Goal: Information Seeking & Learning: Learn about a topic

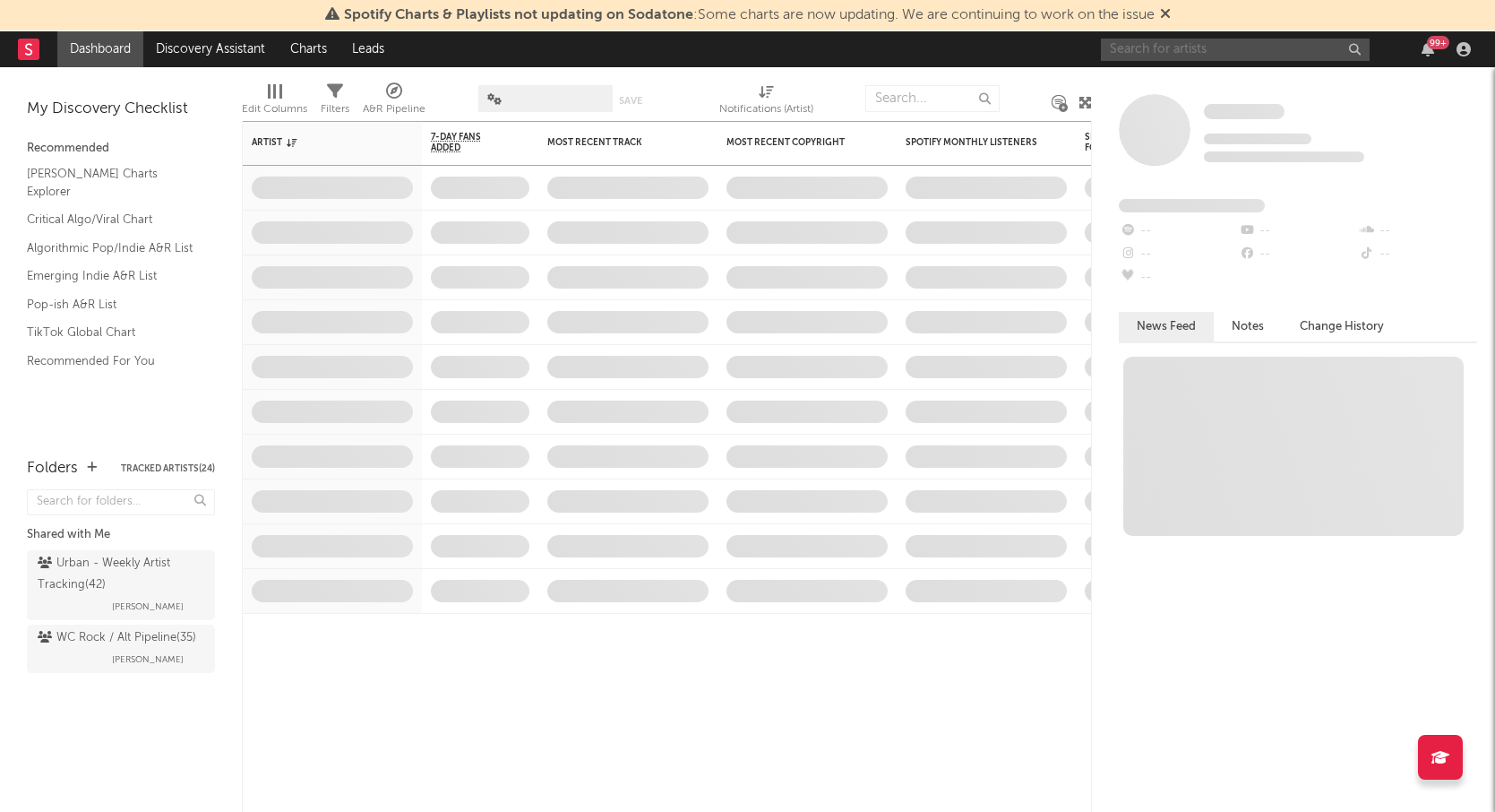
click at [1198, 49] on input "text" at bounding box center [1236, 50] width 269 height 23
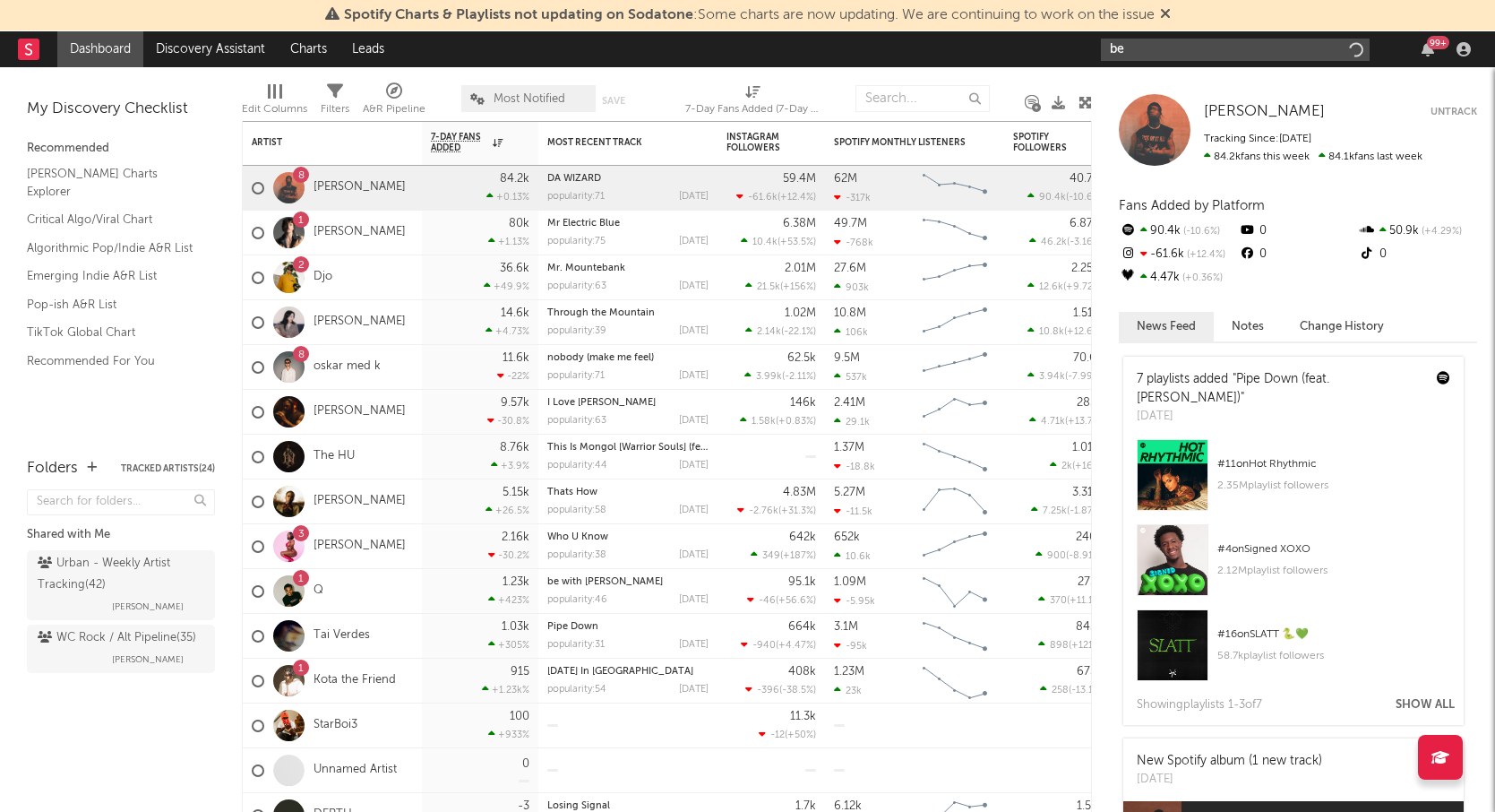
type input "b"
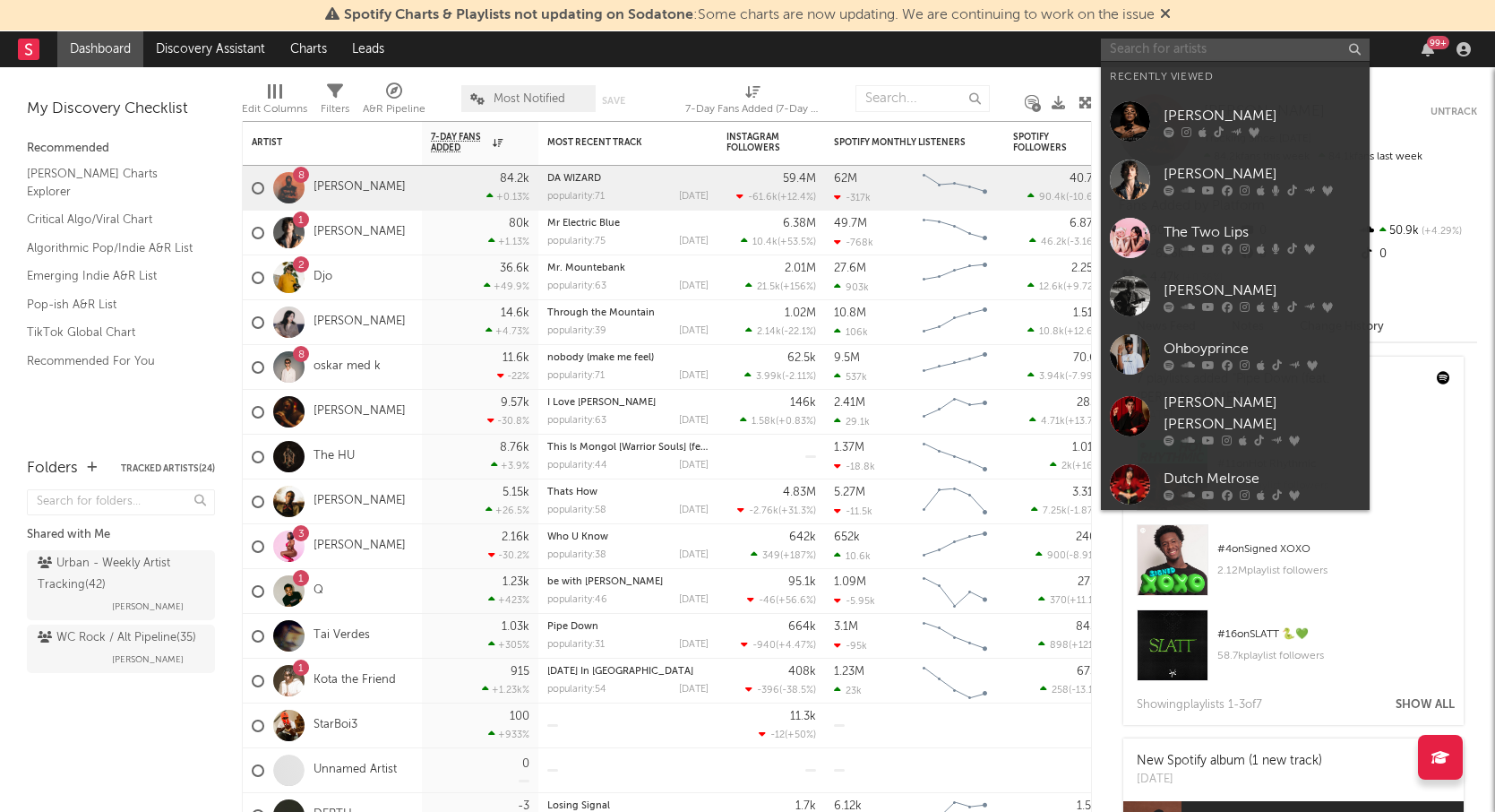
type input "b"
type input "p"
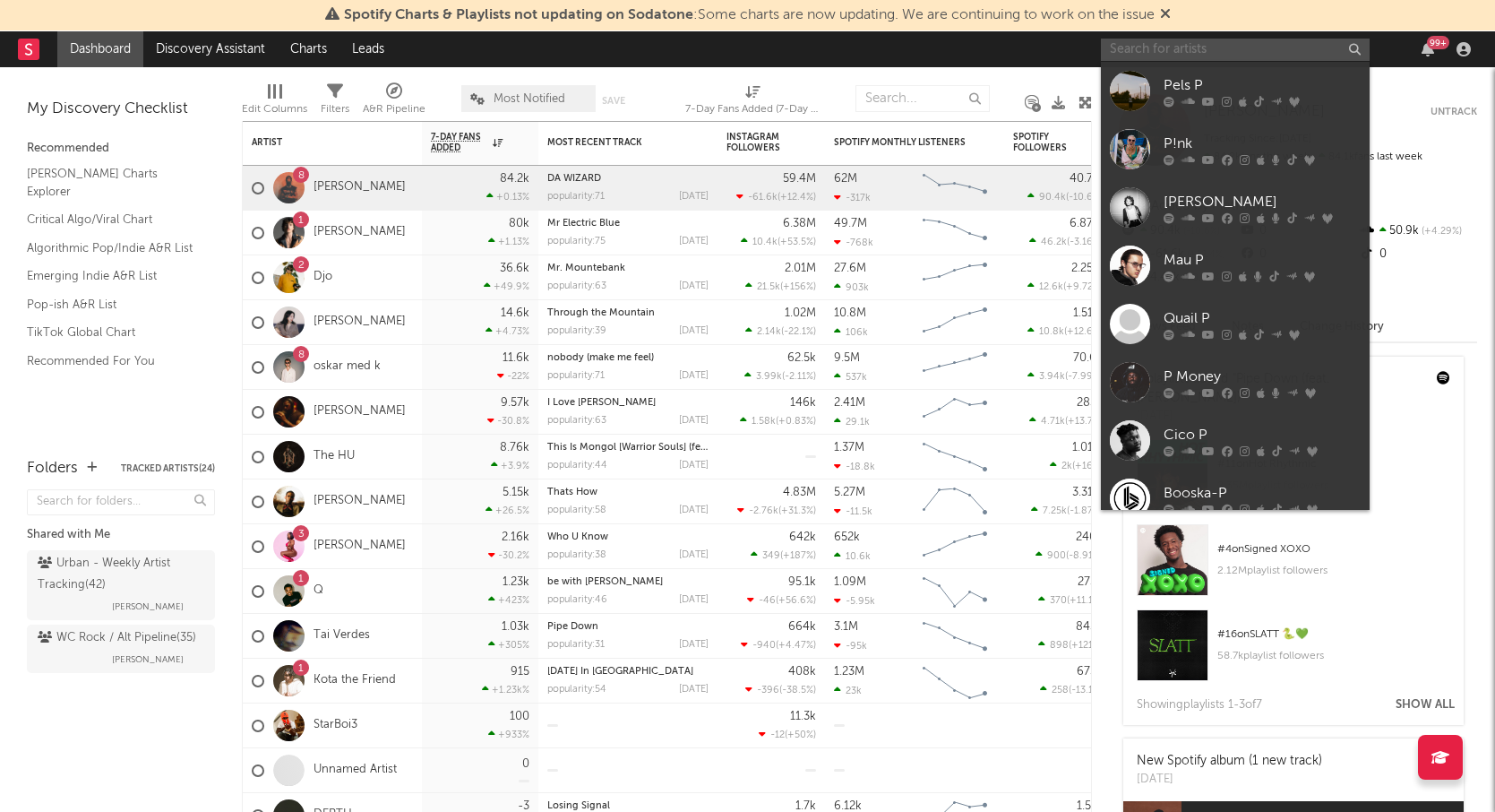
type input "l"
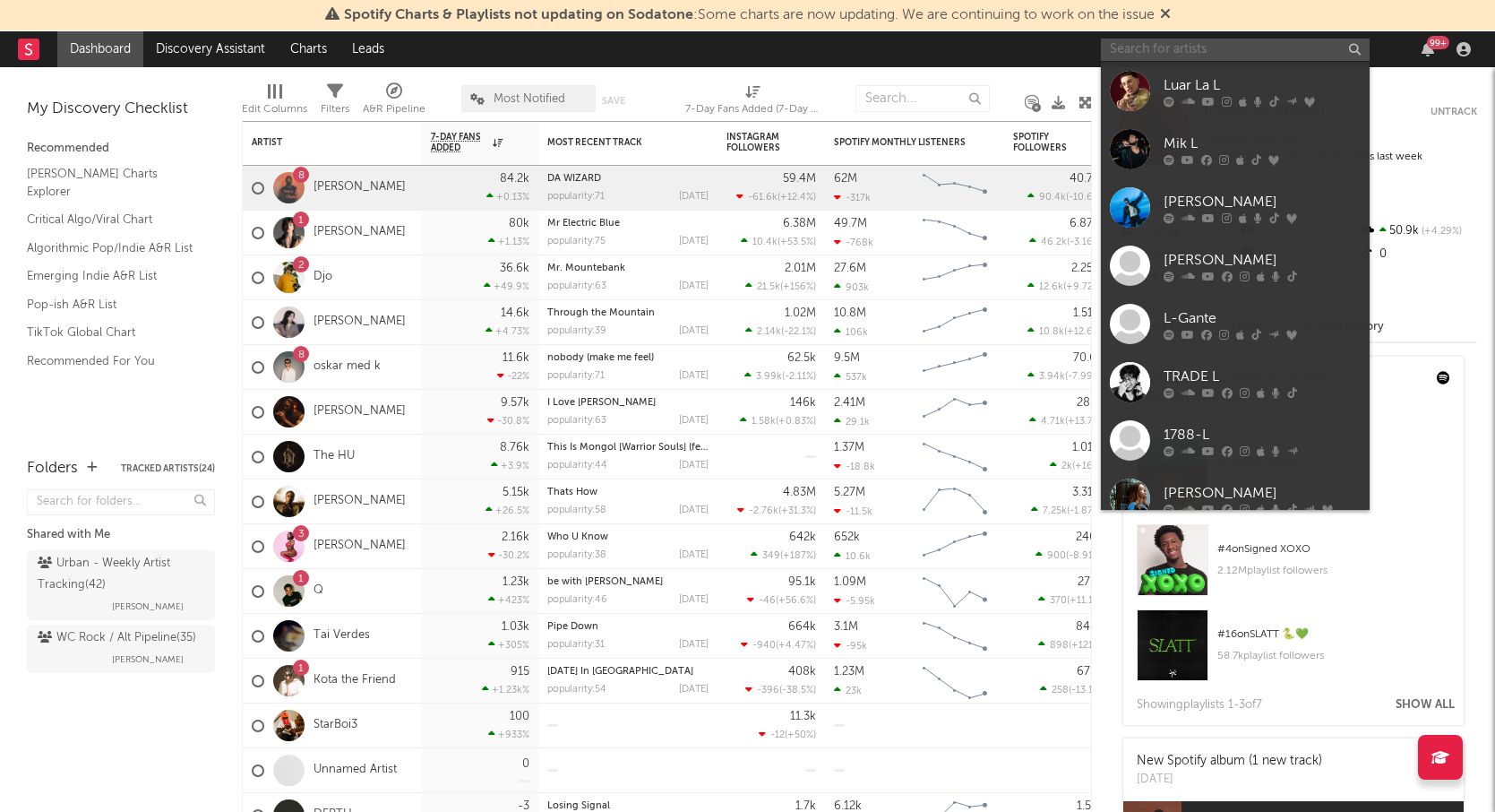
type input "l"
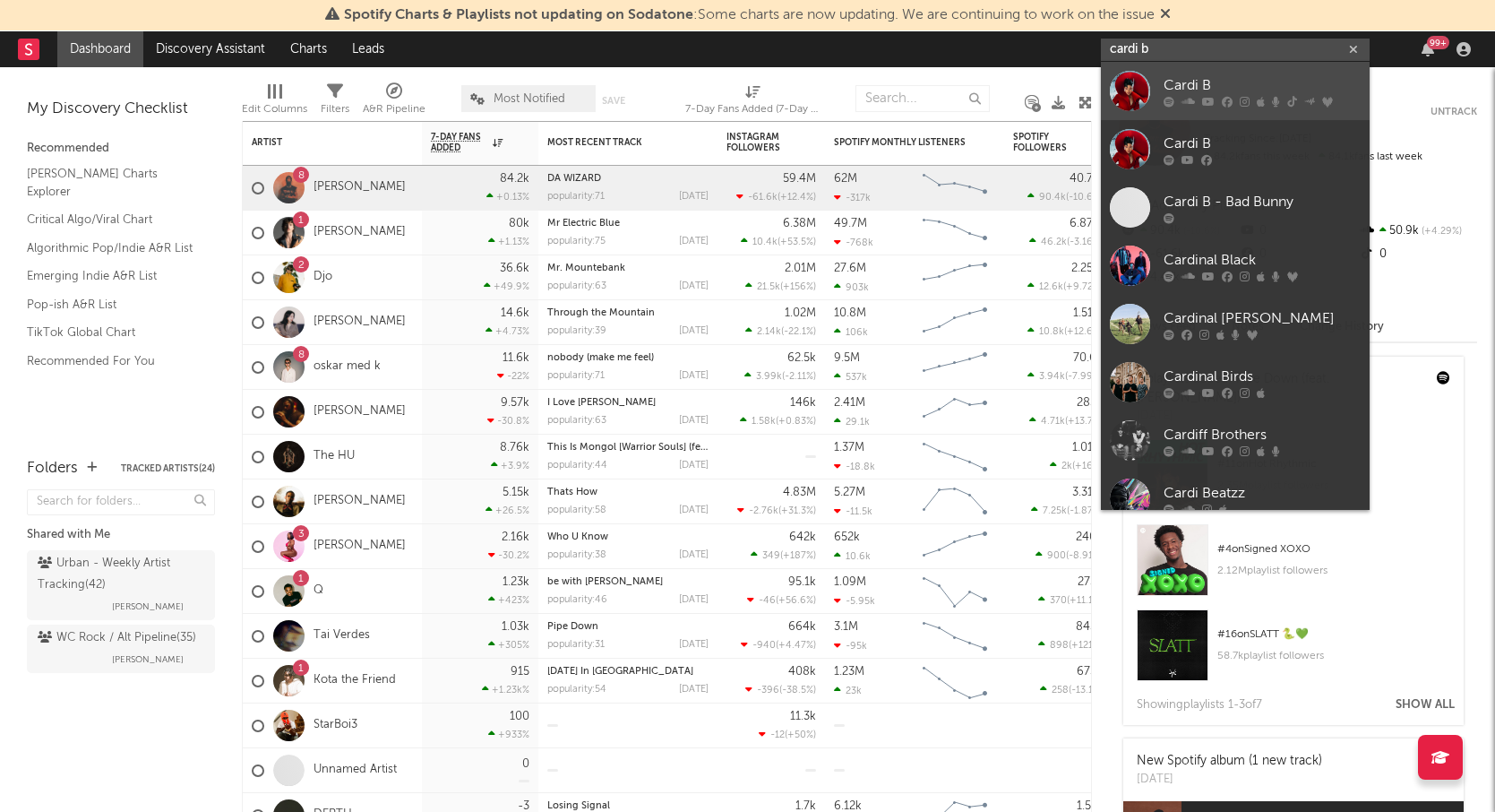
type input "cardi b"
click at [1176, 78] on div "Cardi B" at bounding box center [1262, 85] width 197 height 22
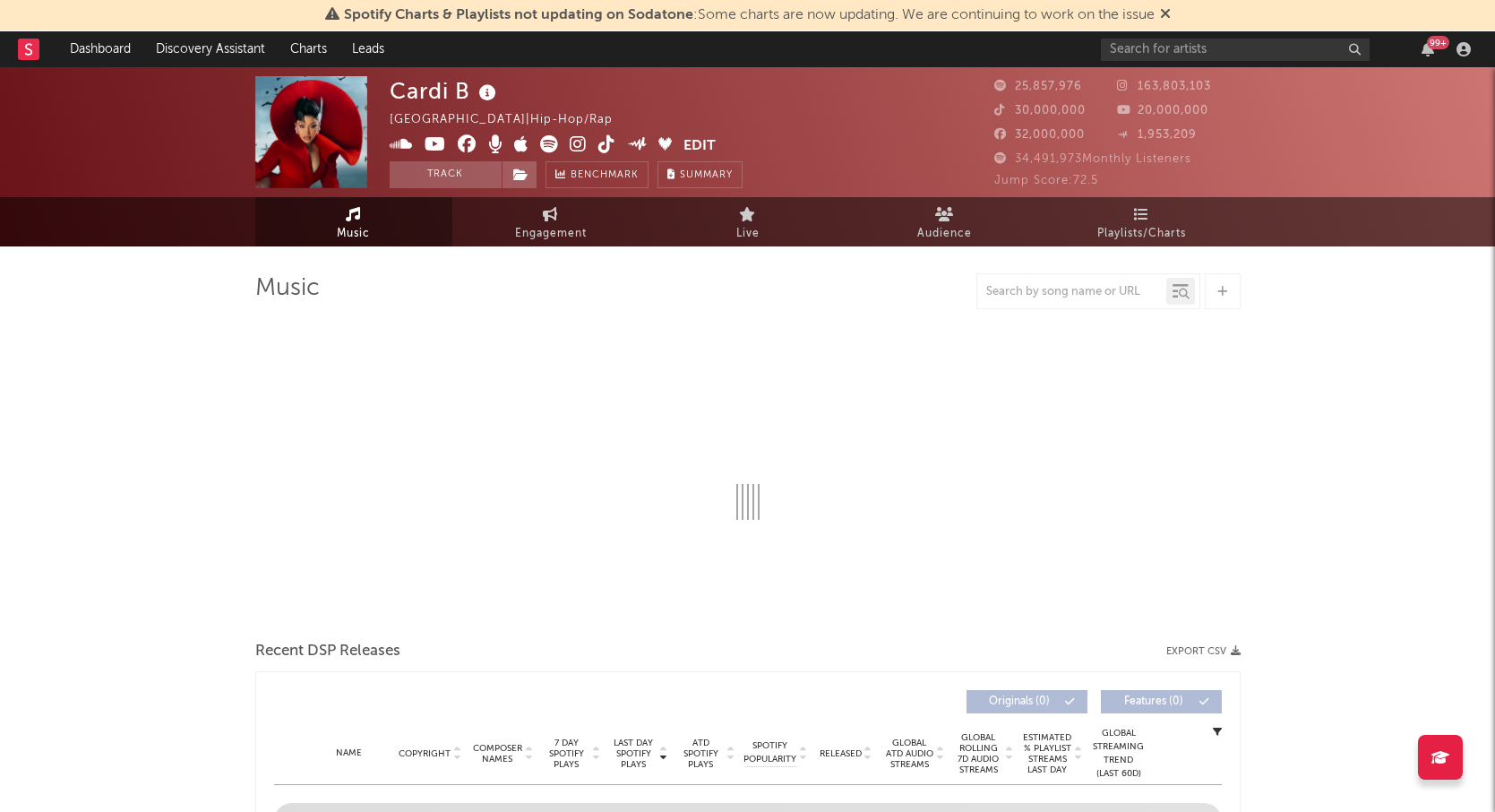
select select "6m"
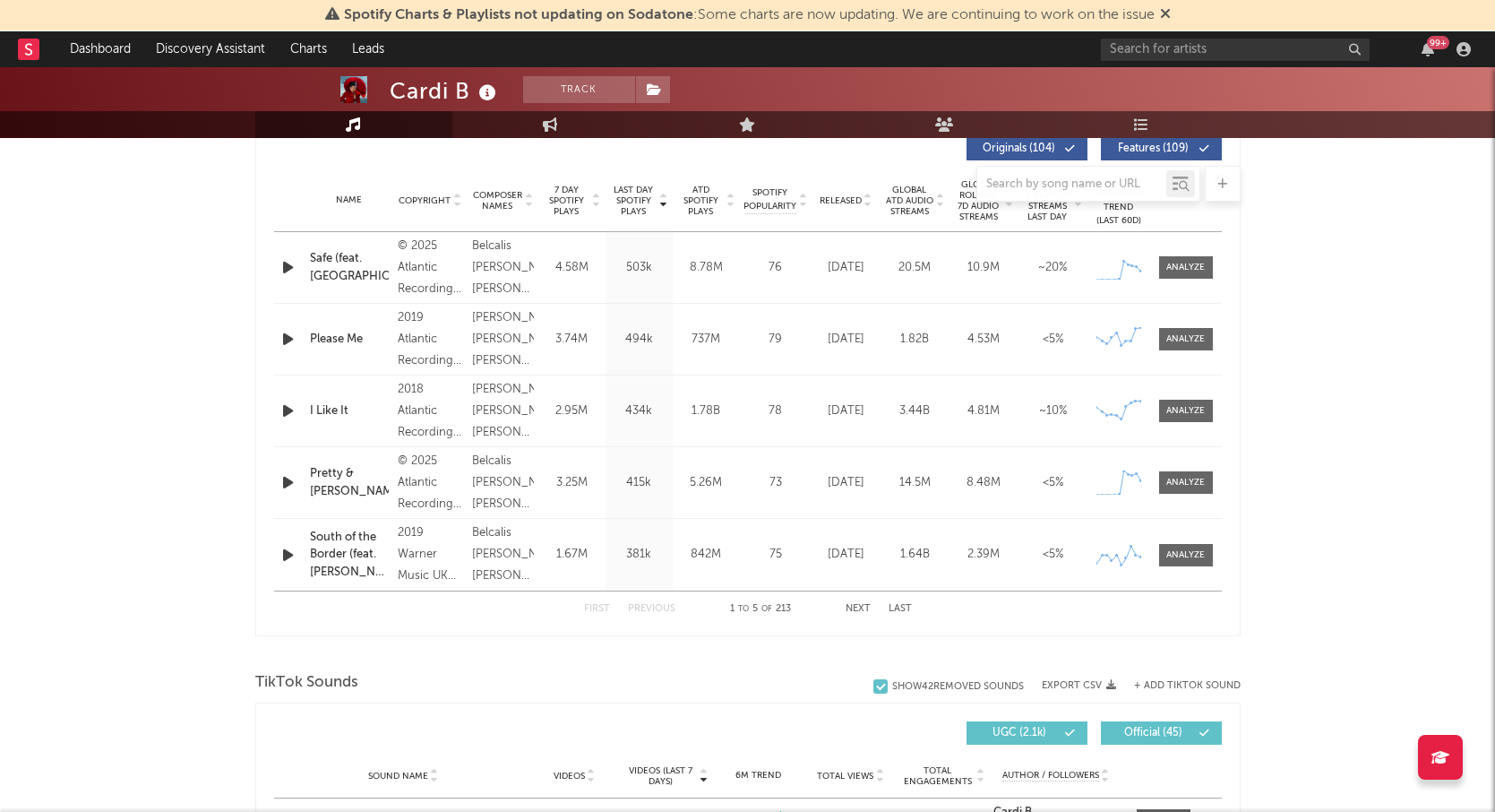
scroll to position [695, 0]
click at [1185, 268] on div at bounding box center [1185, 266] width 39 height 14
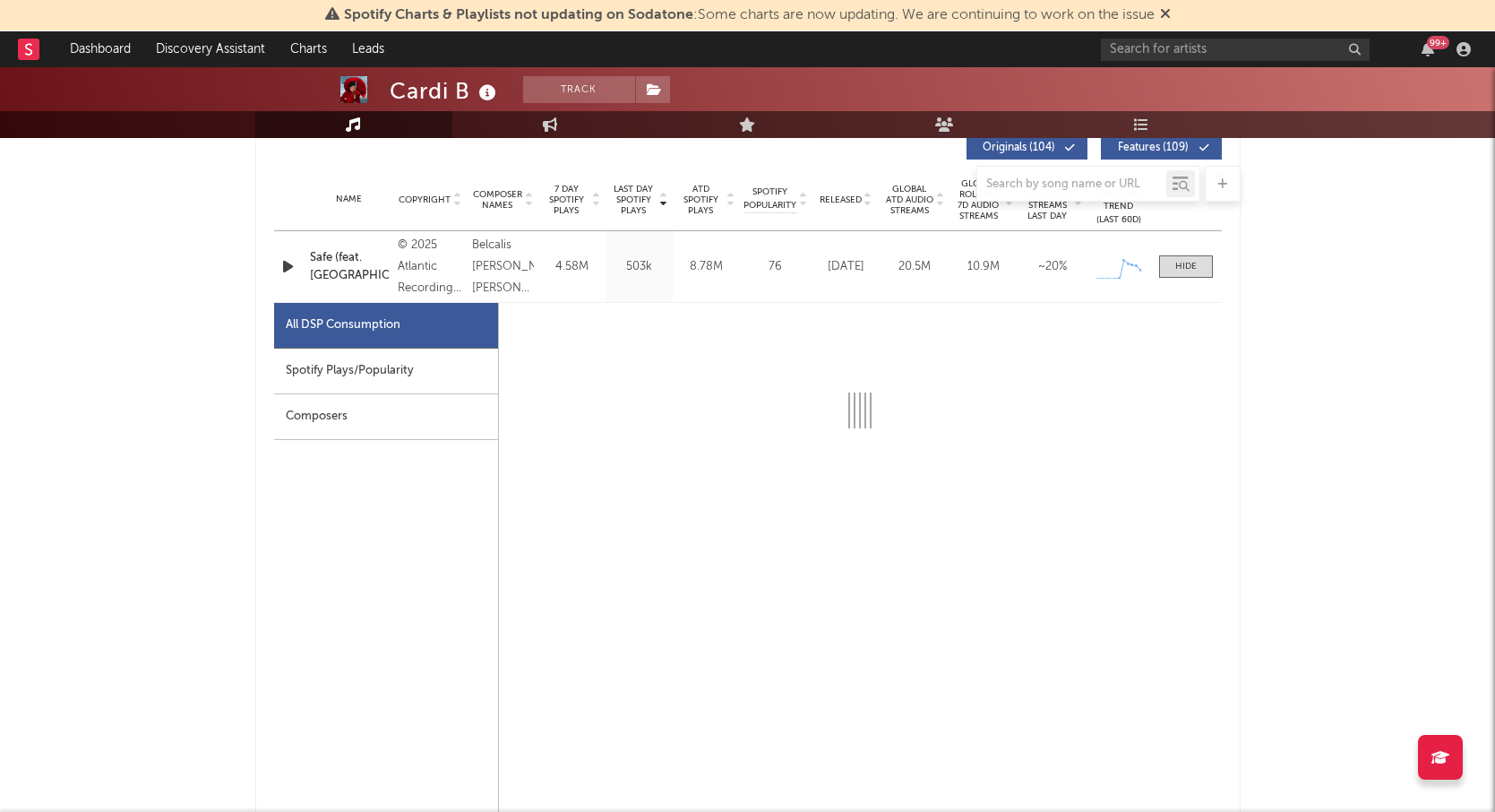
select select "1w"
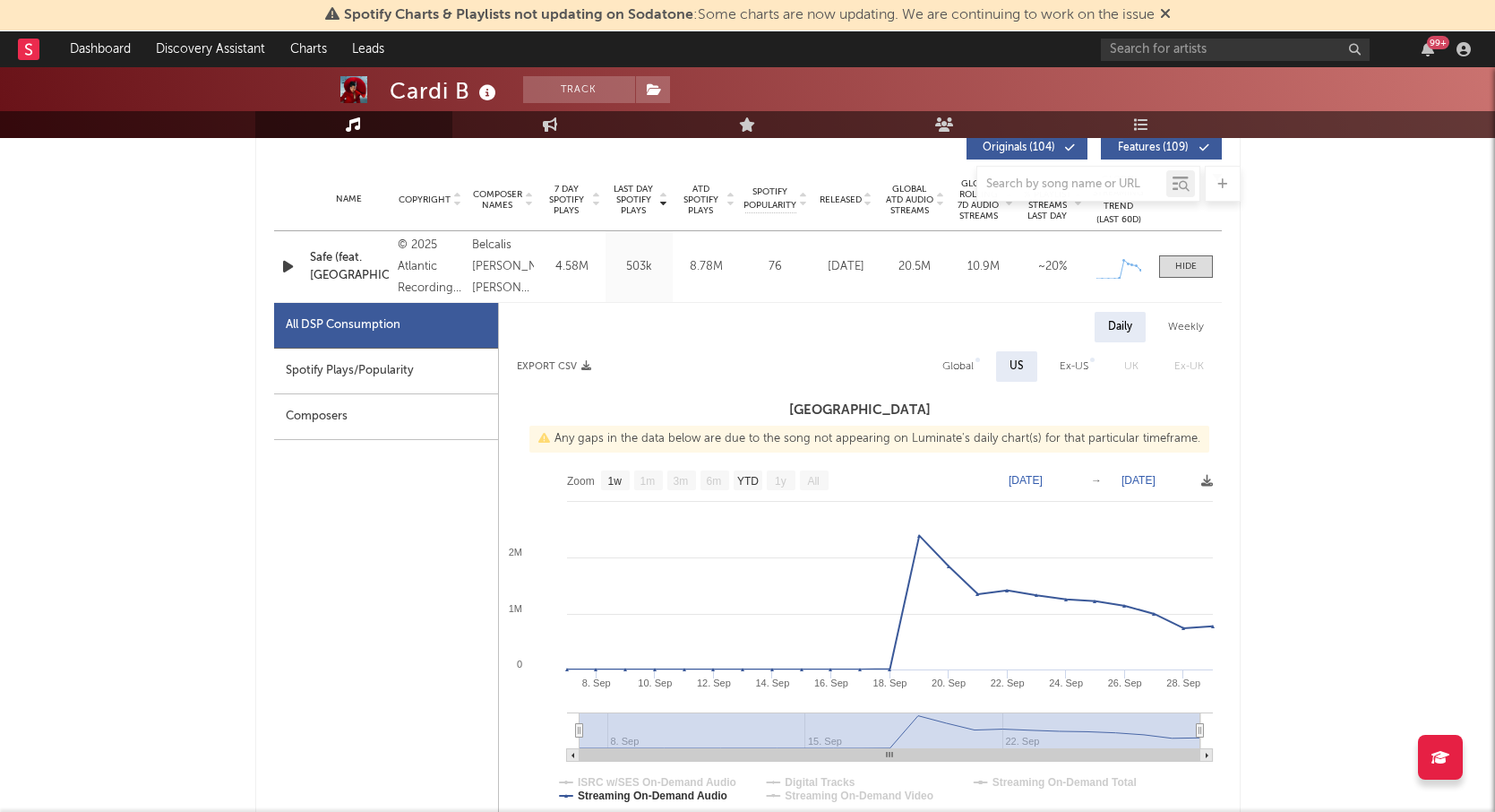
click at [411, 374] on div "Spotify Plays/Popularity" at bounding box center [387, 371] width 224 height 46
select select "1w"
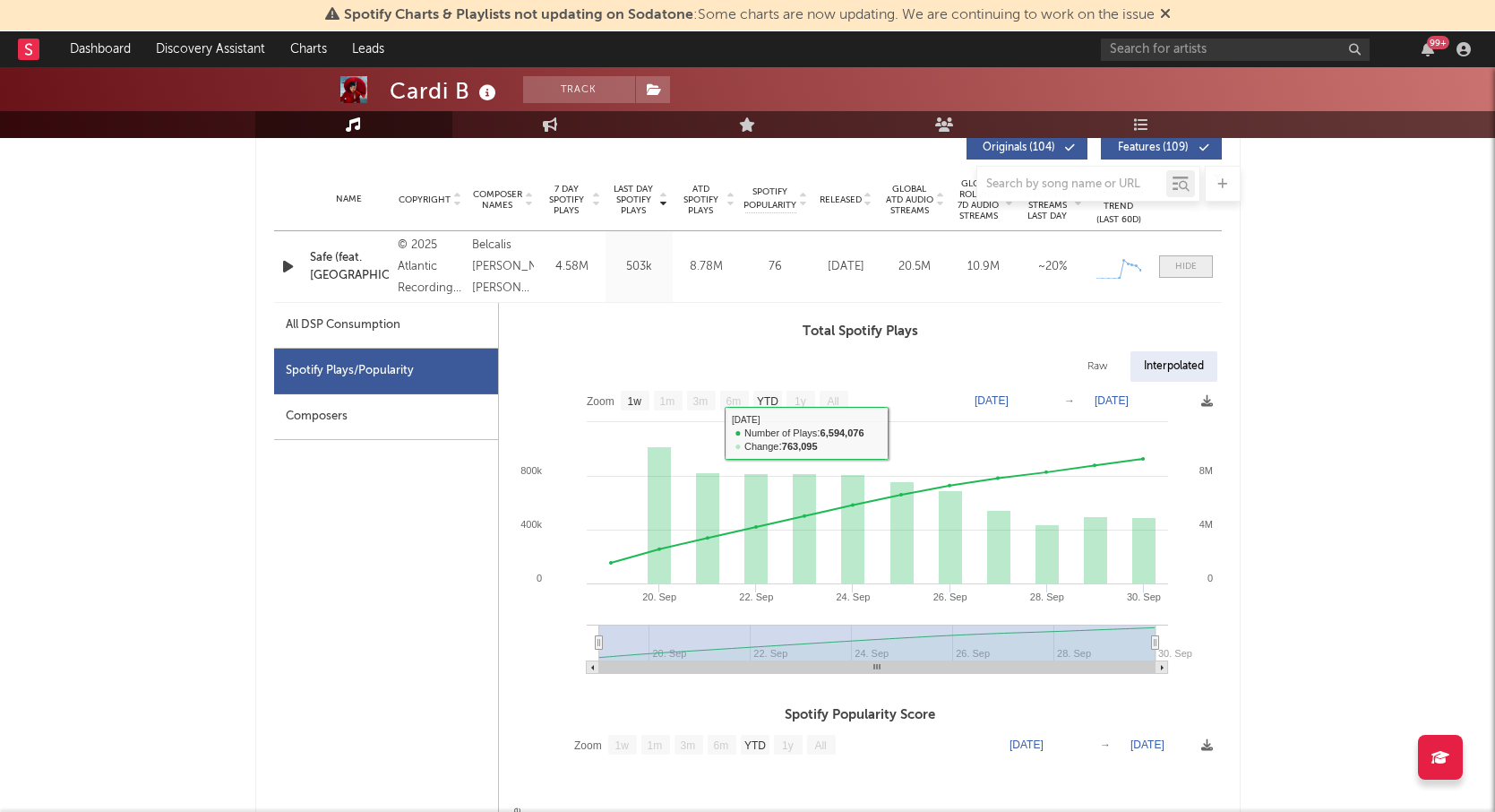
click at [1177, 264] on div at bounding box center [1186, 266] width 22 height 14
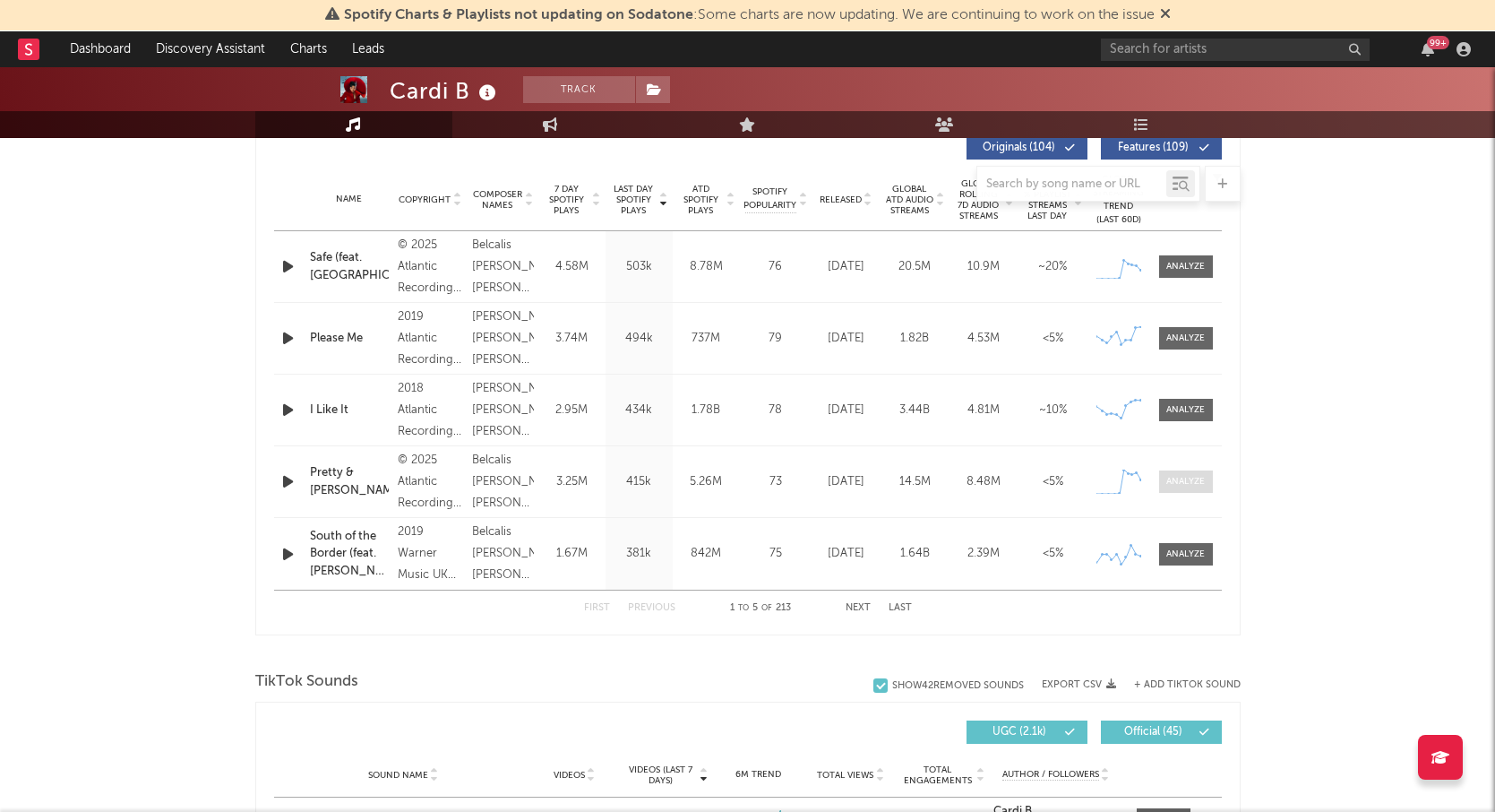
click at [1181, 485] on div at bounding box center [1185, 481] width 39 height 14
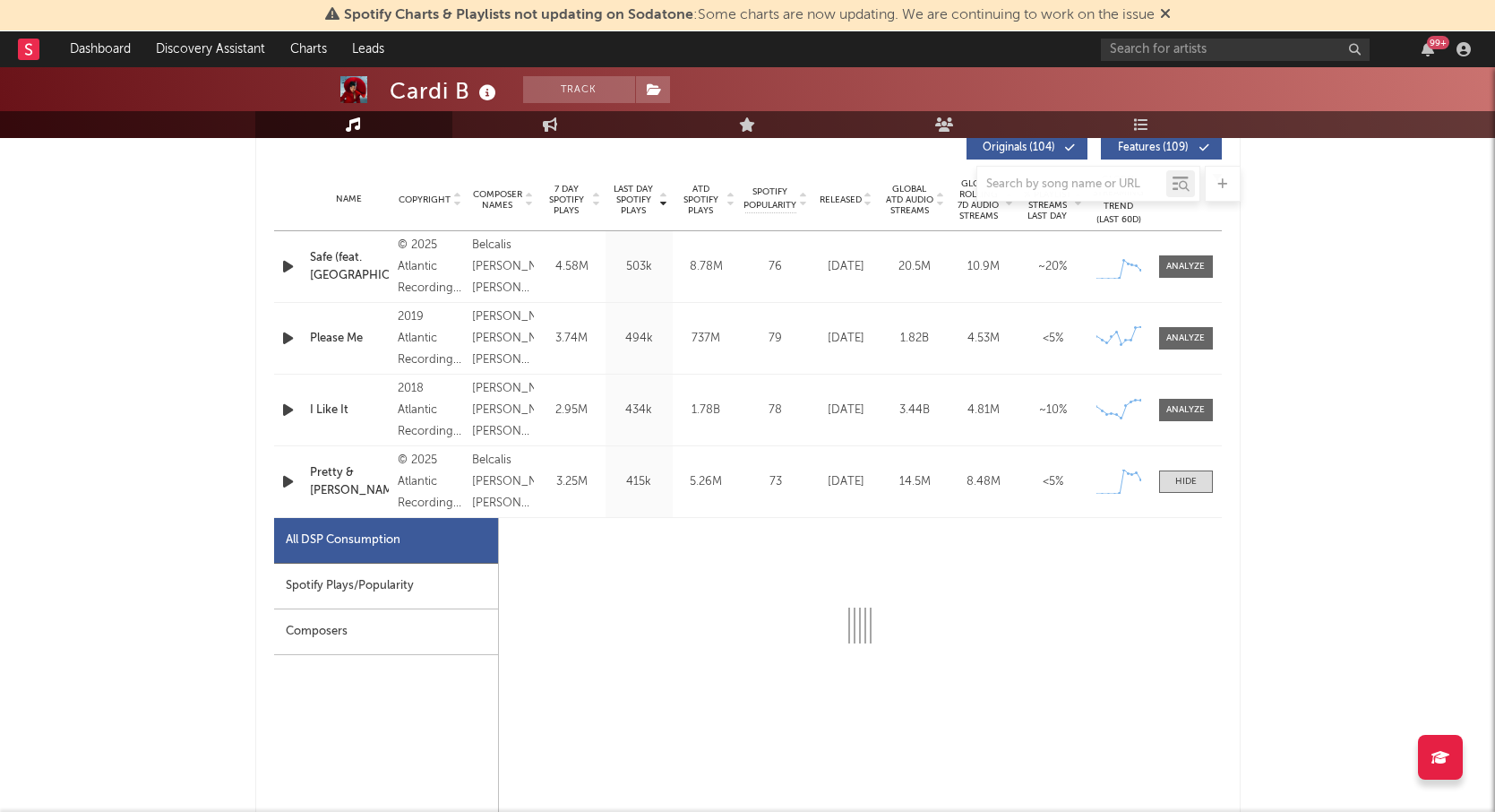
select select "1w"
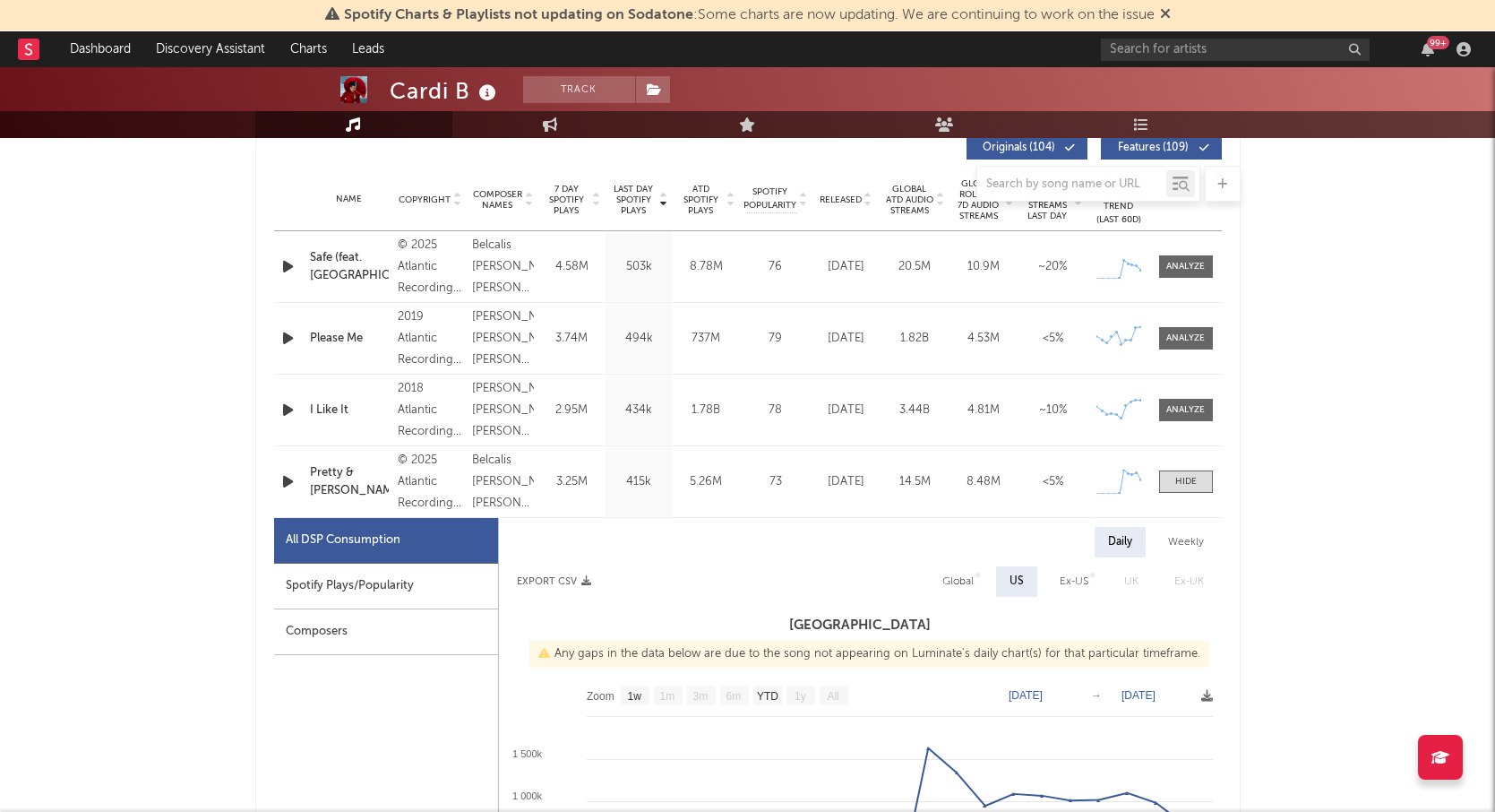
click at [359, 582] on div "Spotify Plays/Popularity" at bounding box center [387, 586] width 224 height 46
select select "1w"
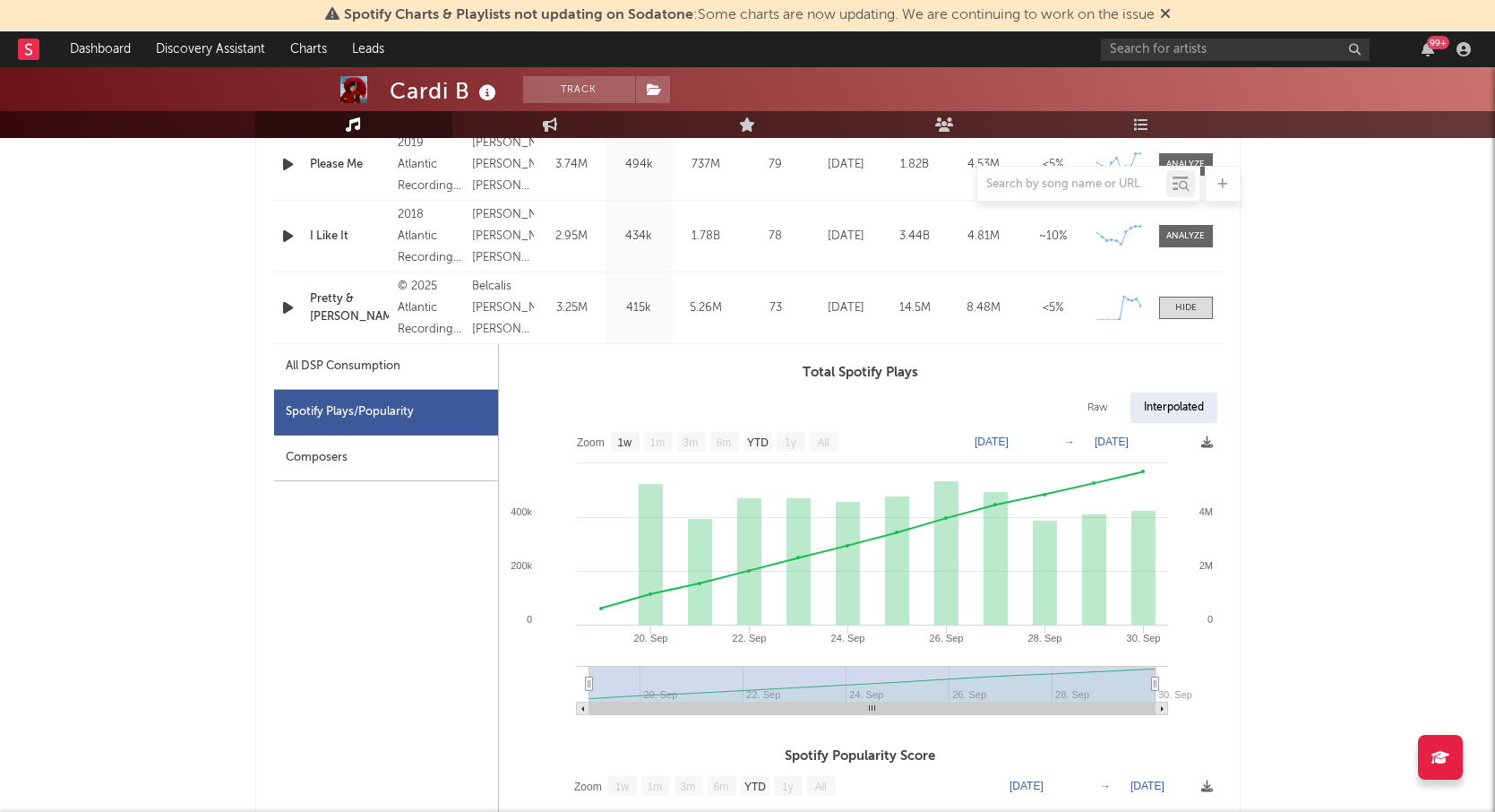
scroll to position [871, 0]
click at [1185, 306] on div at bounding box center [1186, 305] width 22 height 14
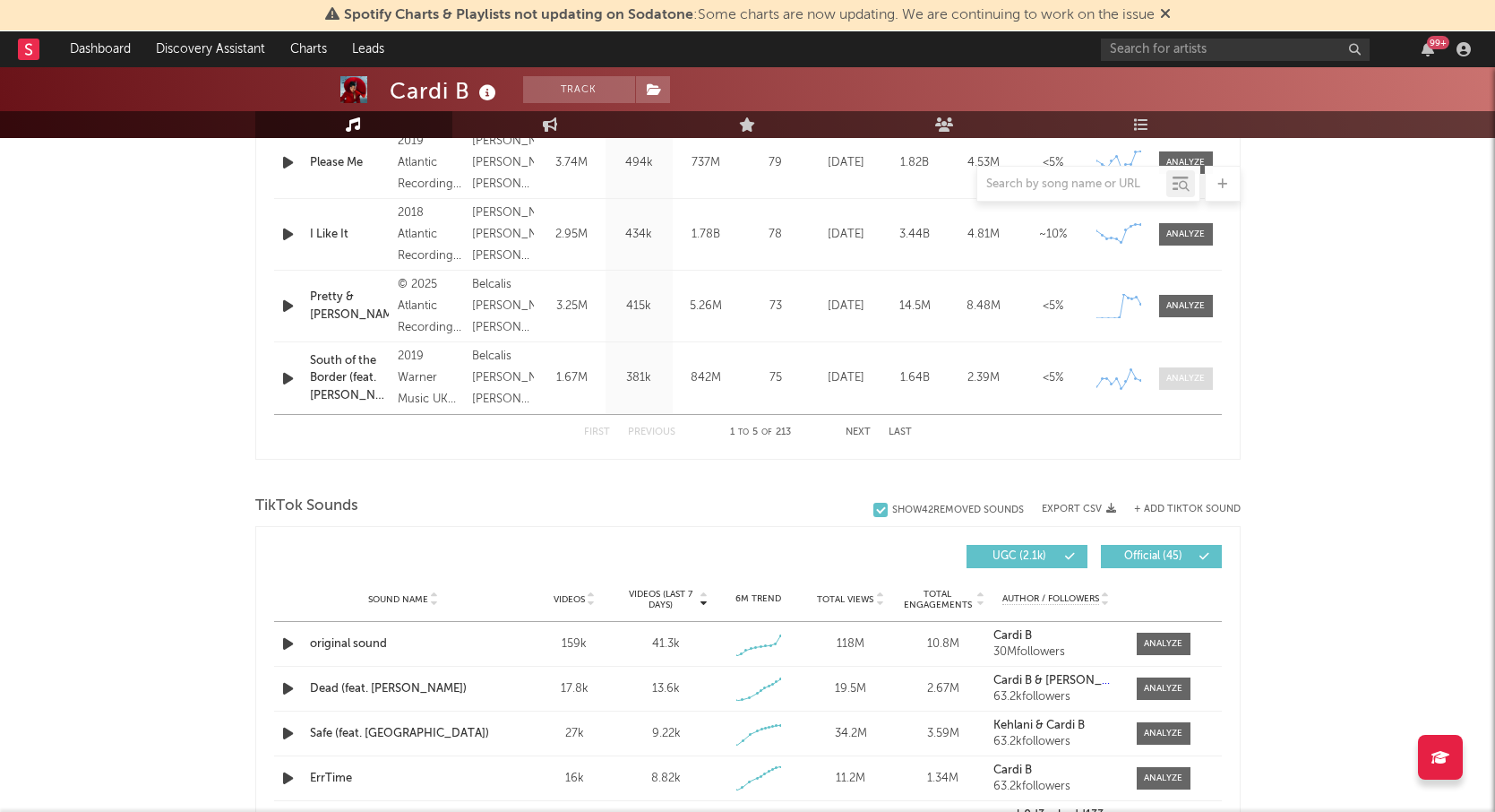
click at [1178, 377] on div at bounding box center [1185, 378] width 39 height 14
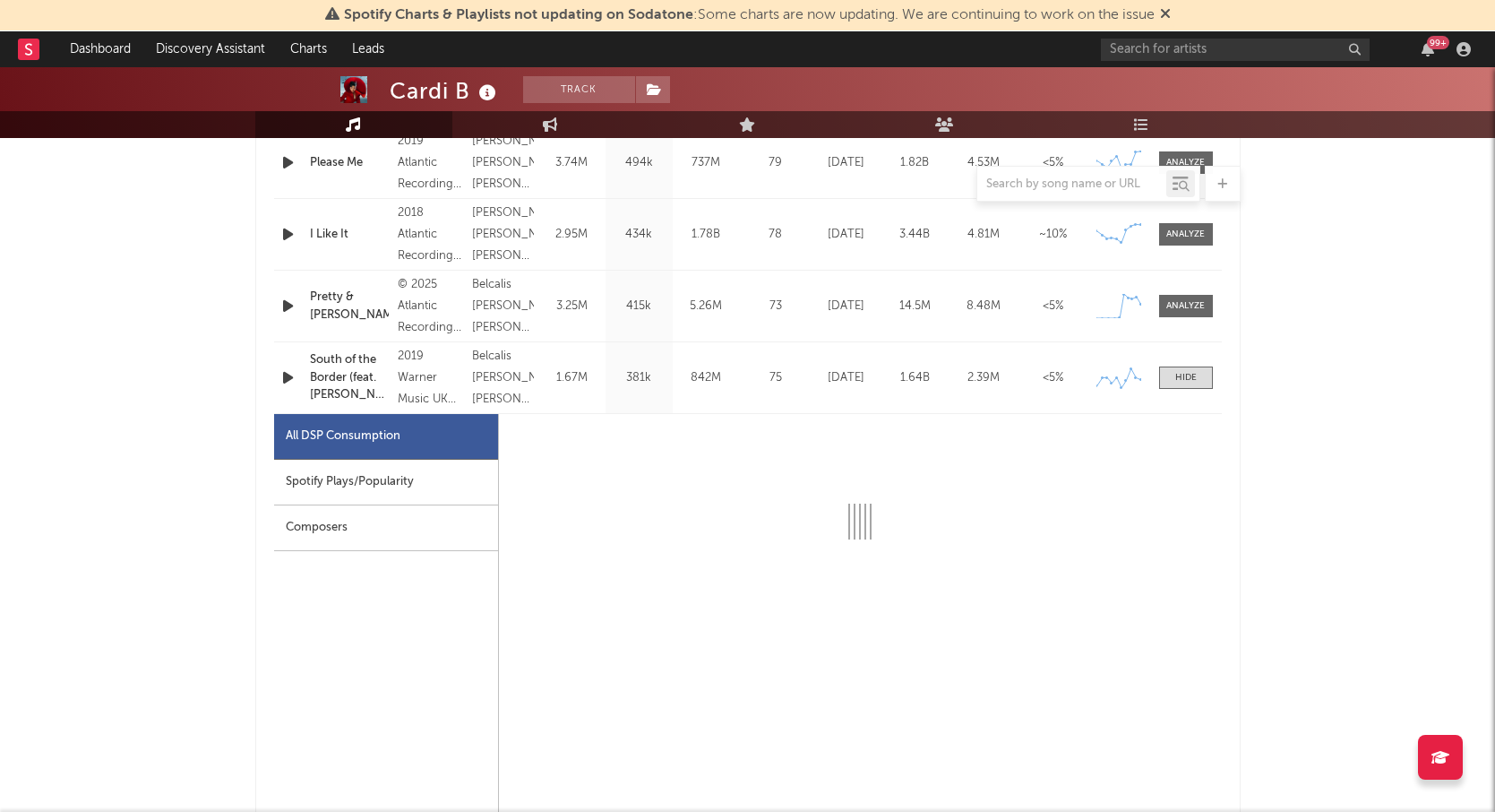
click at [322, 477] on div "Spotify Plays/Popularity" at bounding box center [387, 482] width 224 height 46
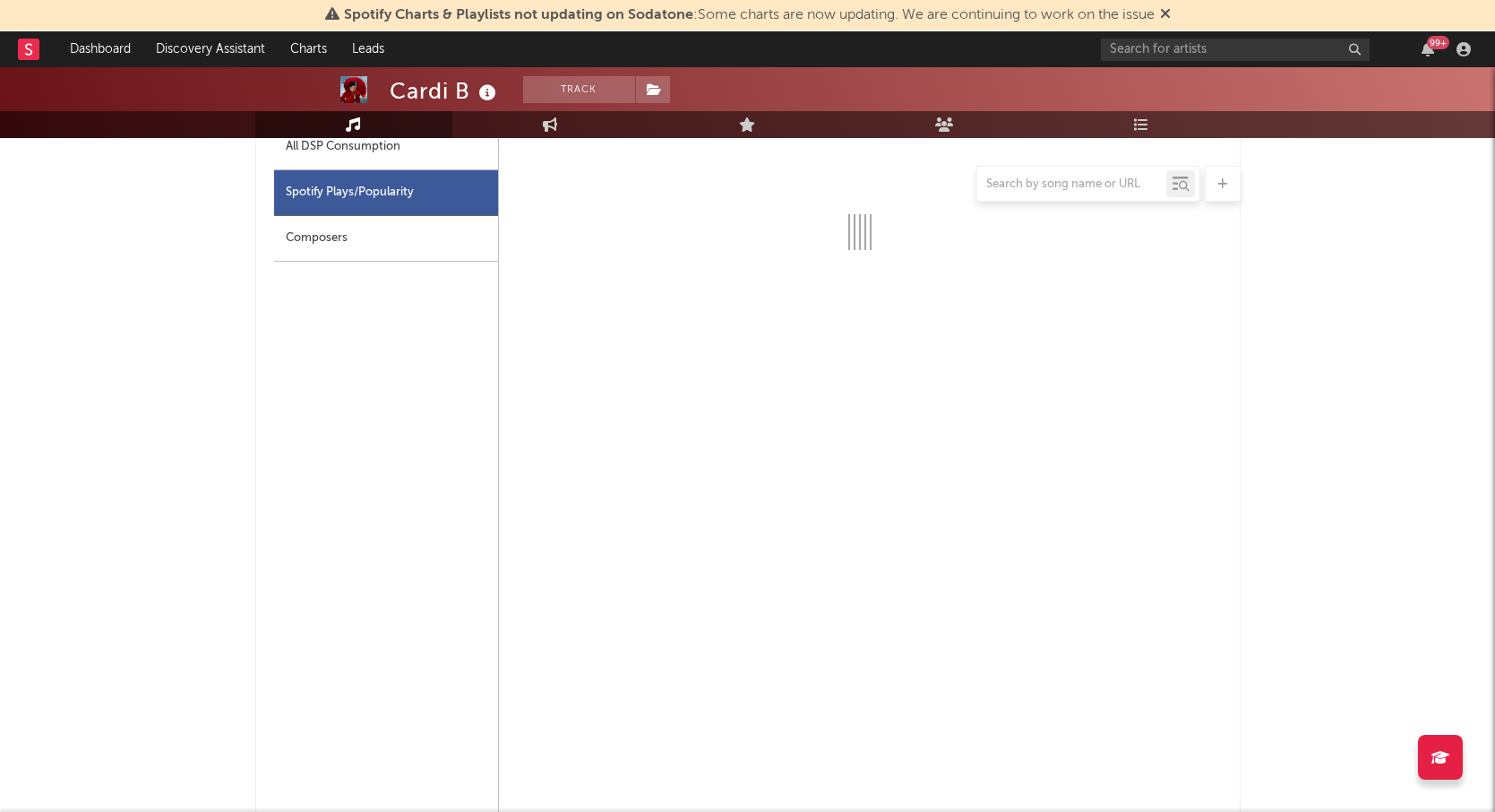
scroll to position [1166, 0]
click at [1167, 11] on icon at bounding box center [1165, 14] width 11 height 14
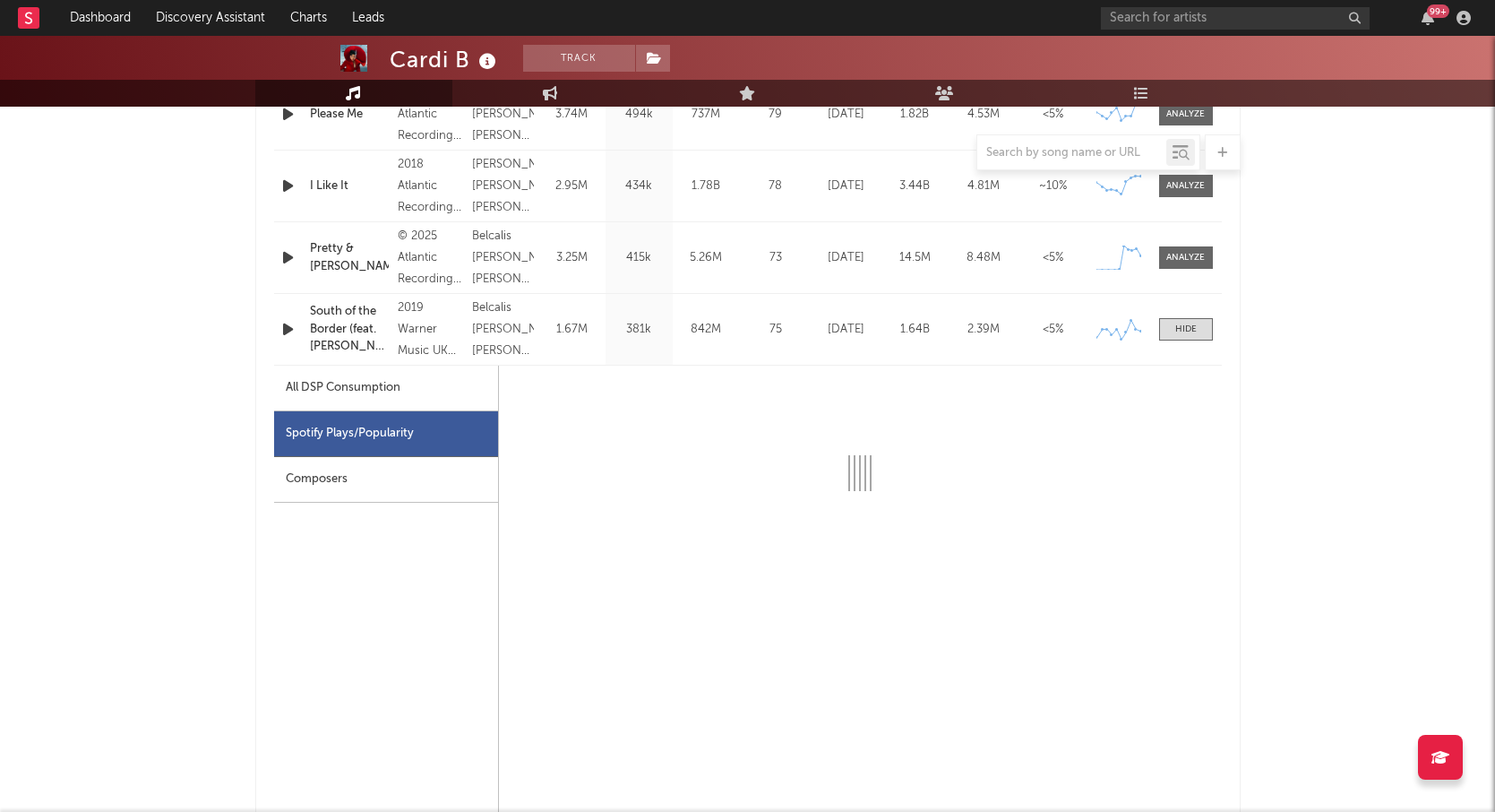
scroll to position [870, 0]
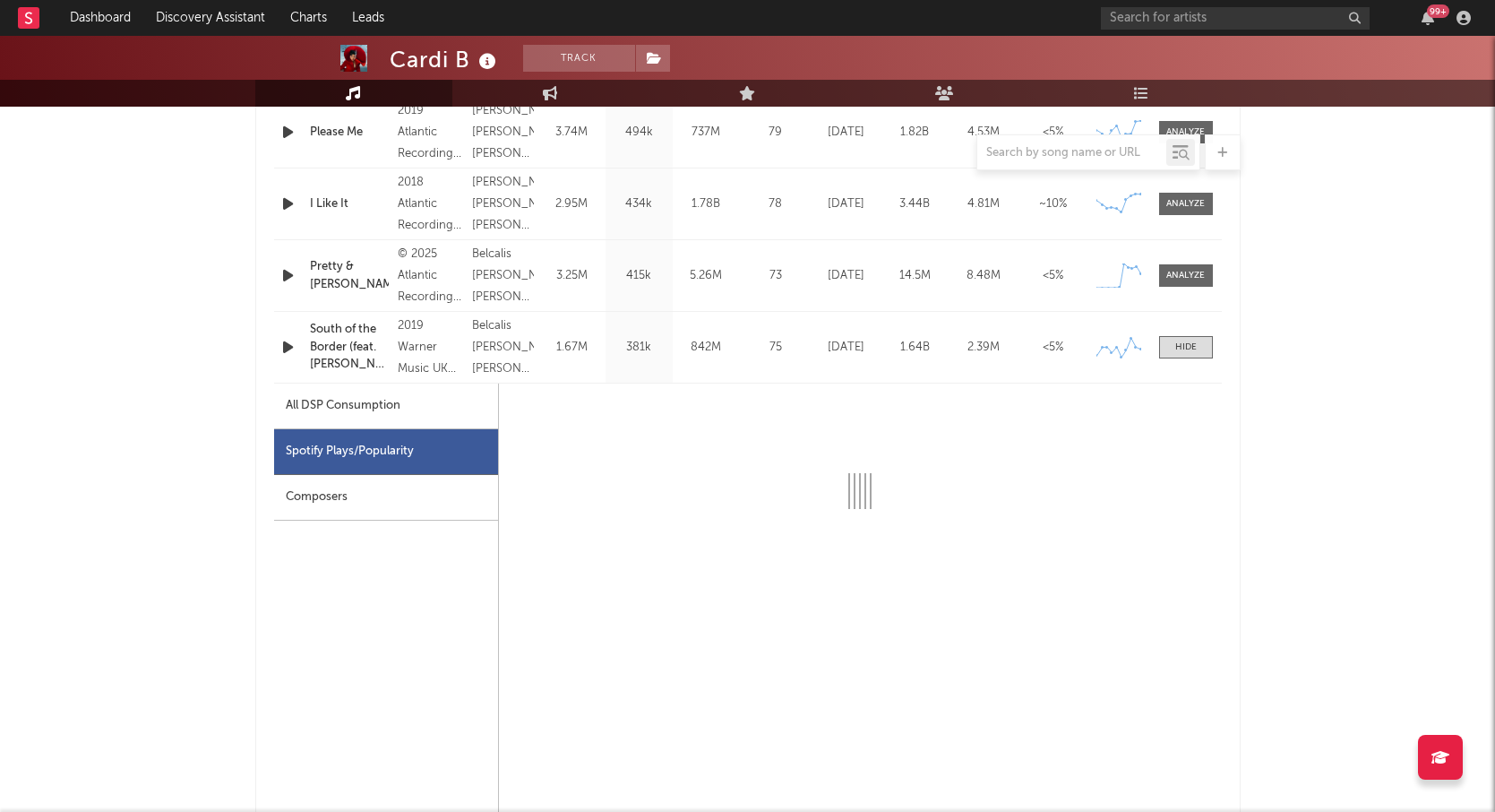
select select "6m"
select select "1w"
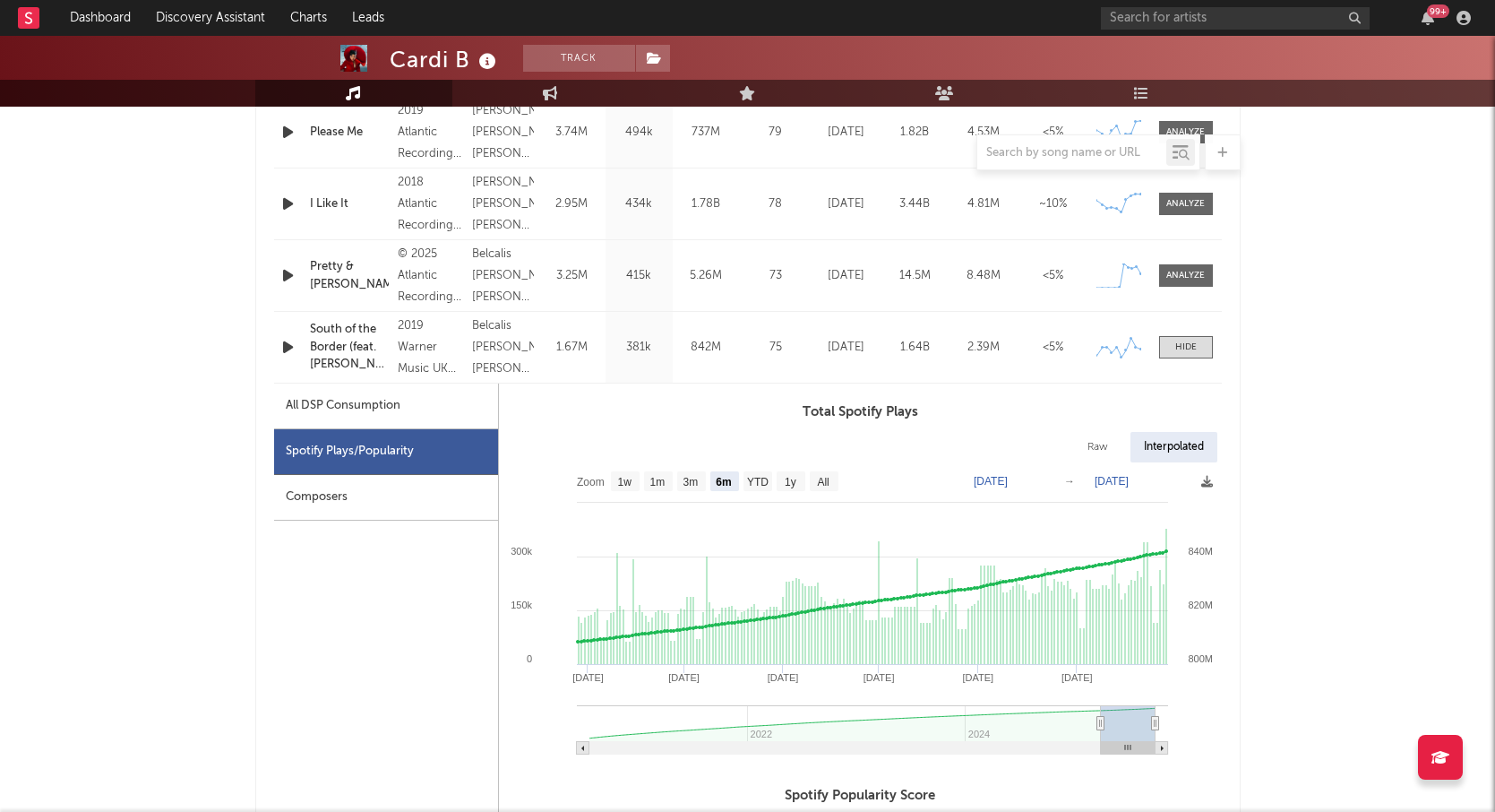
scroll to position [925, 0]
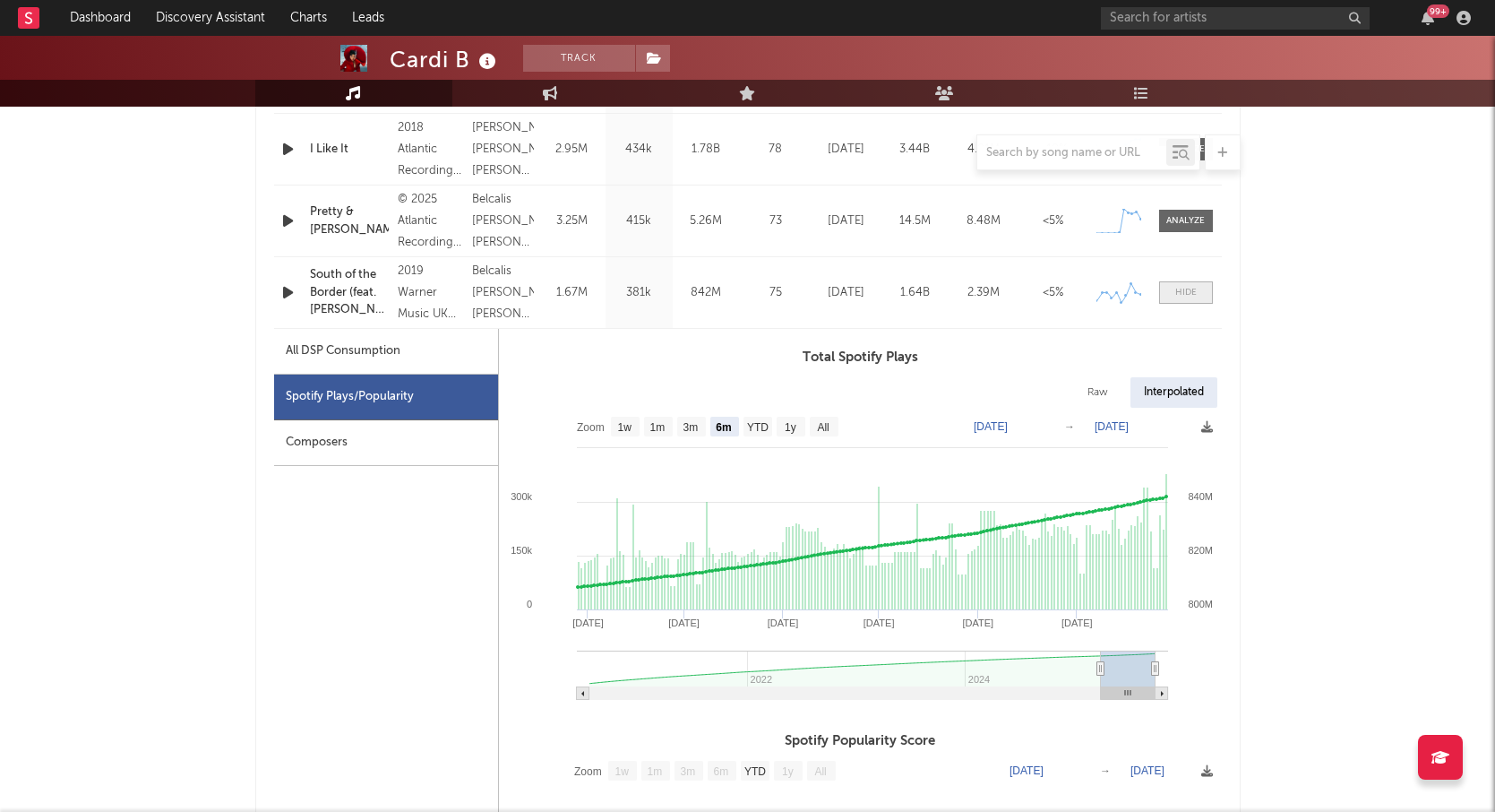
click at [1191, 290] on div at bounding box center [1186, 292] width 22 height 14
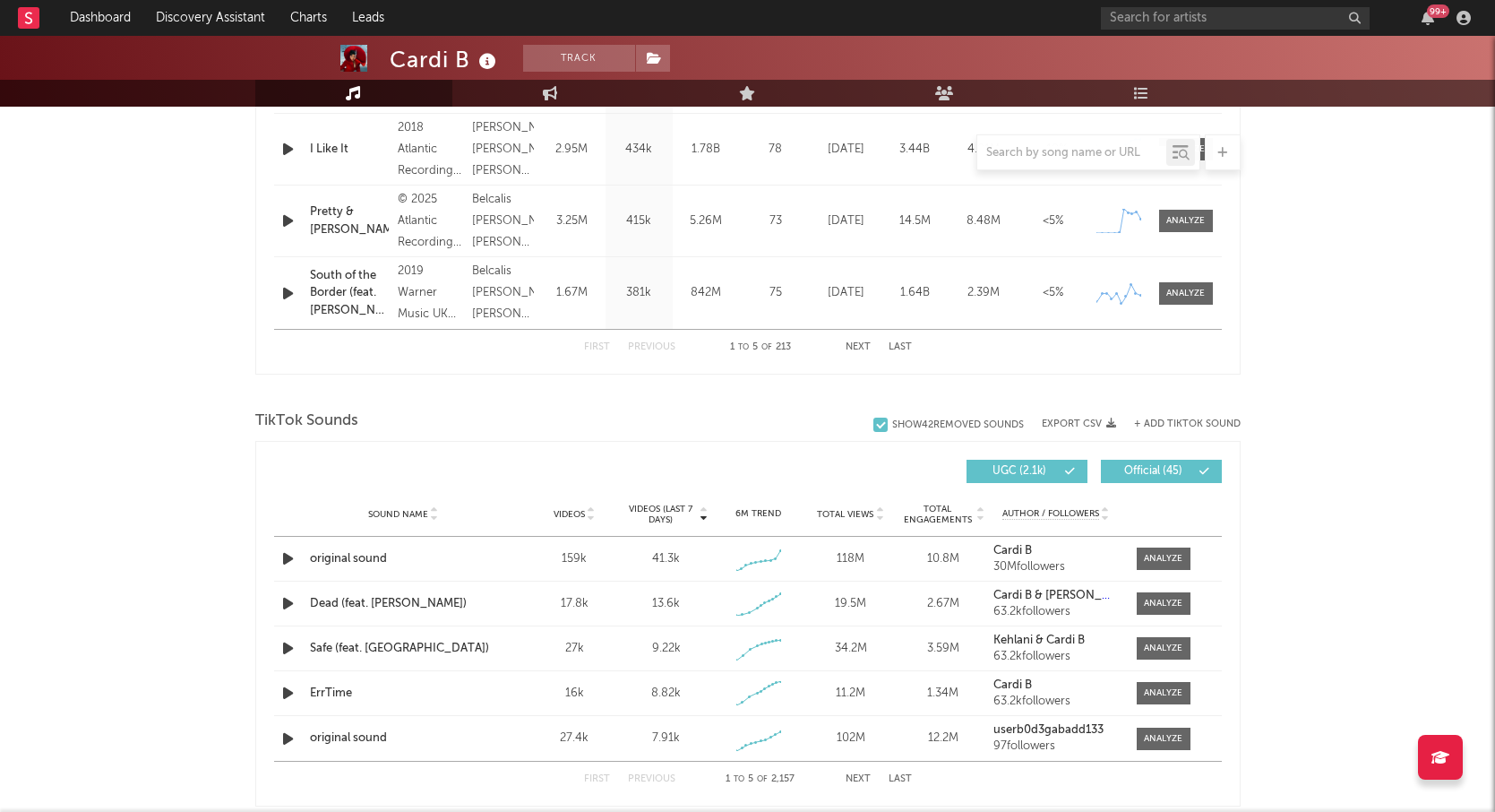
click at [855, 342] on button "Next" at bounding box center [858, 347] width 25 height 10
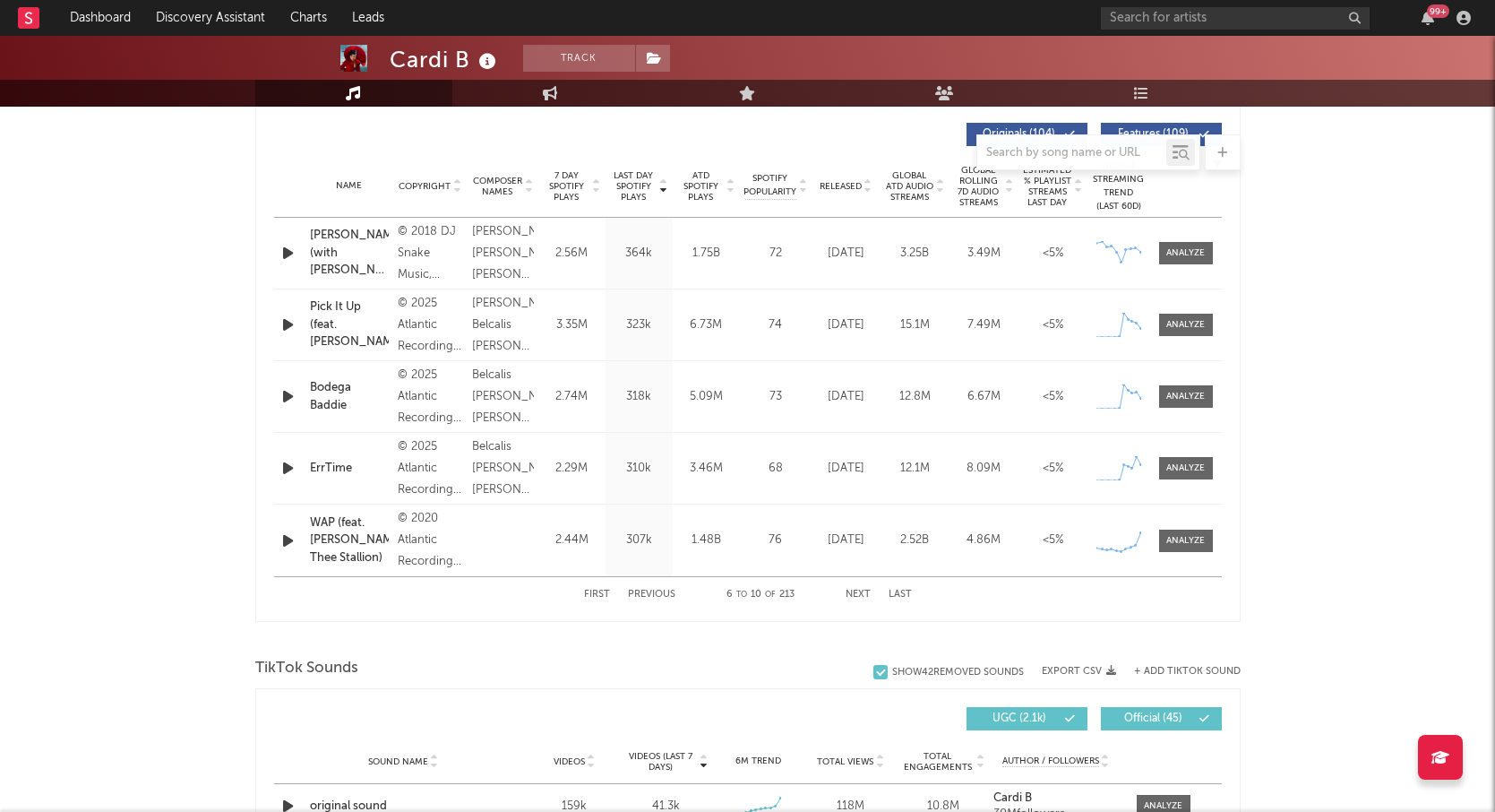
scroll to position [658, 0]
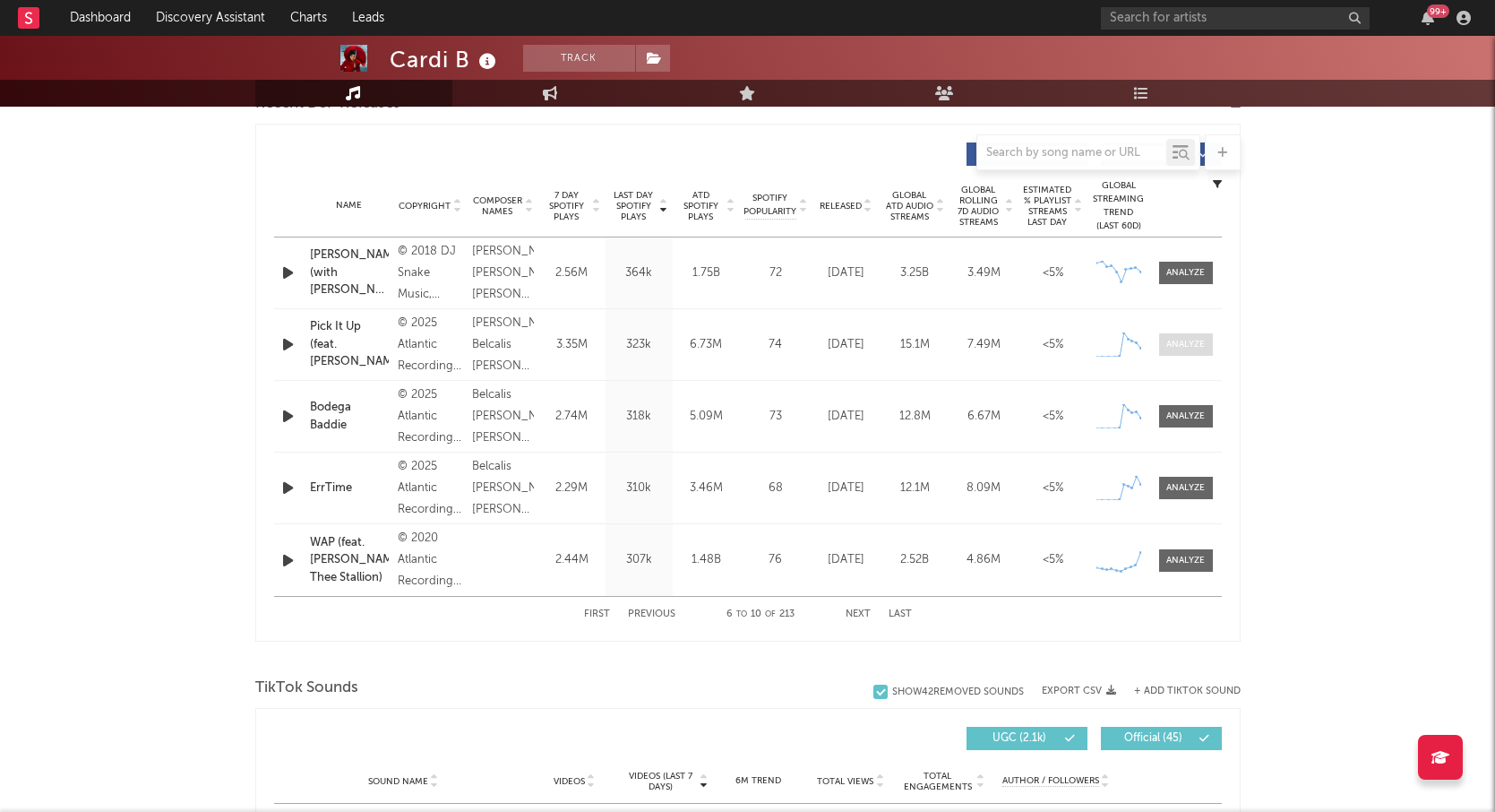
click at [1191, 343] on div at bounding box center [1185, 344] width 39 height 14
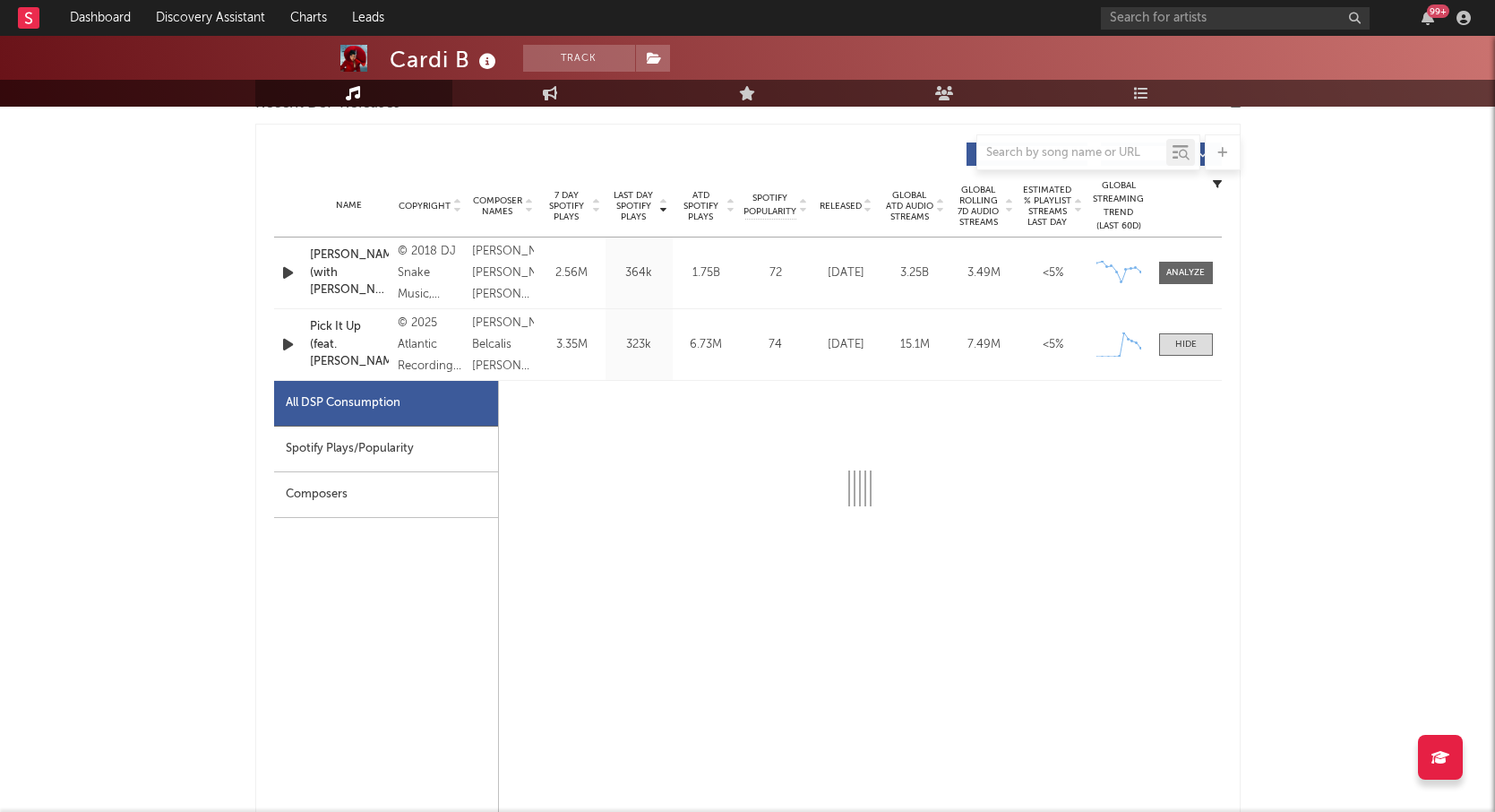
select select "1w"
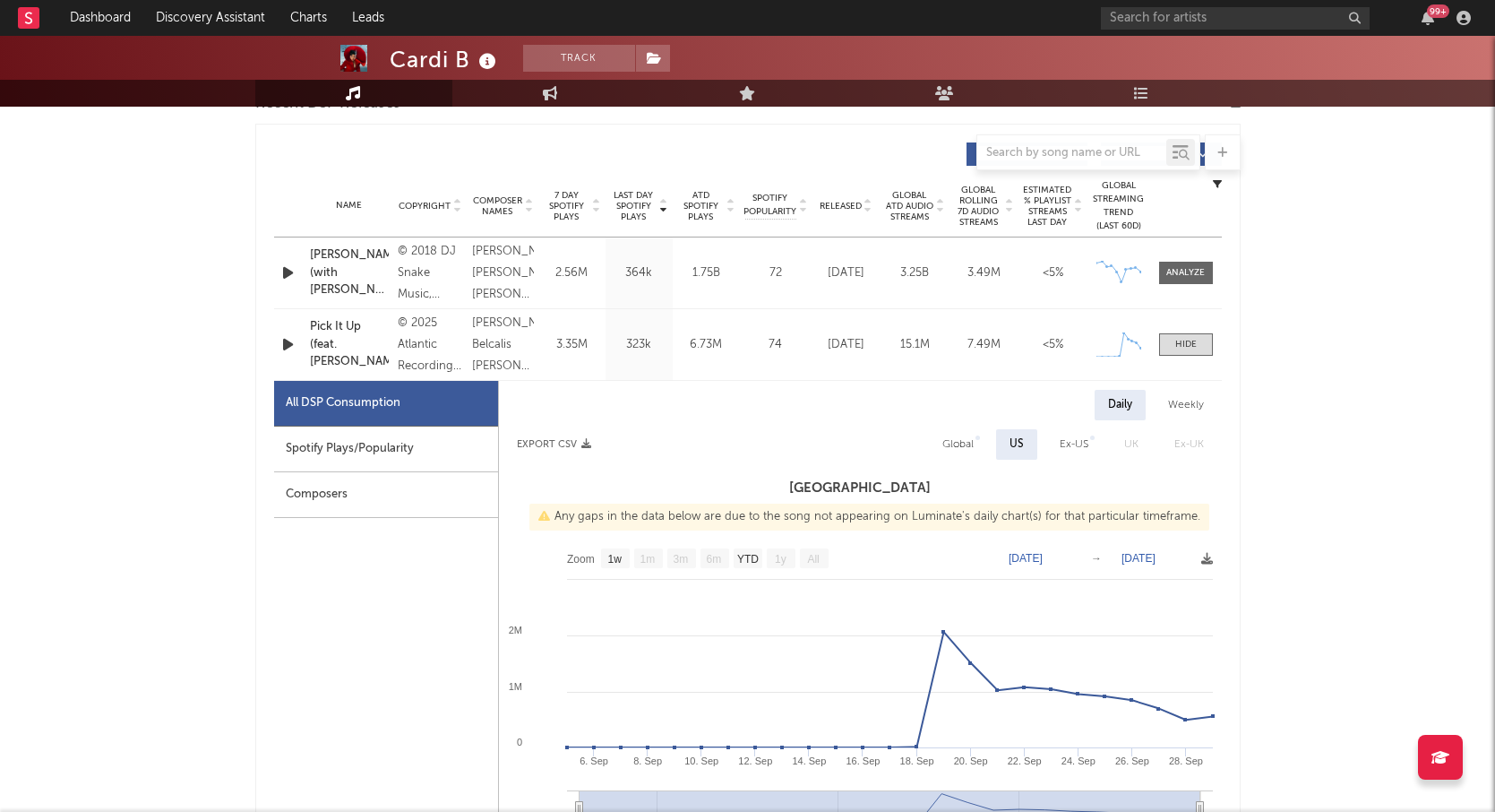
click at [366, 455] on div "Spotify Plays/Popularity" at bounding box center [387, 449] width 224 height 46
select select "1w"
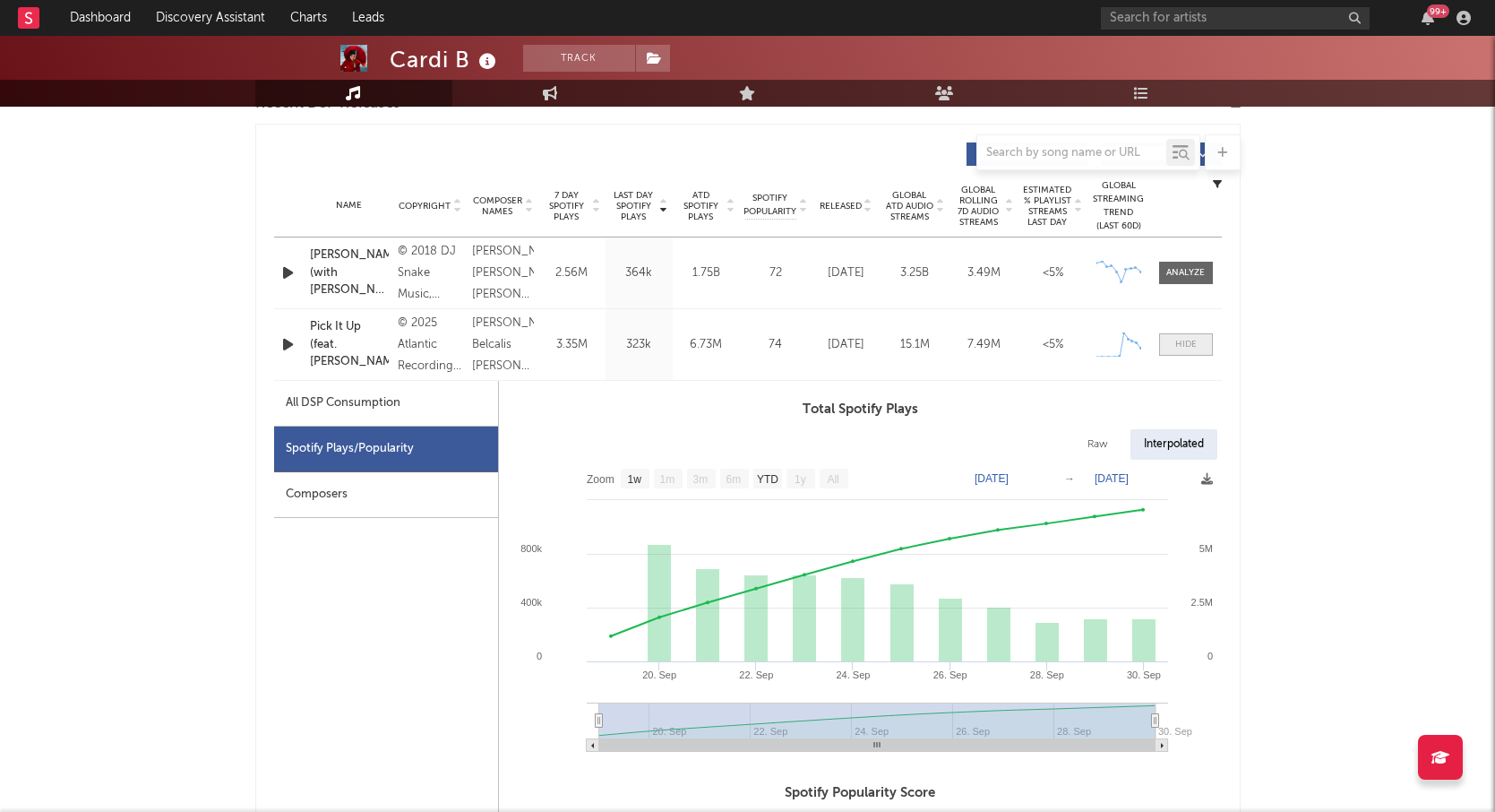
click at [1183, 341] on div at bounding box center [1186, 344] width 22 height 14
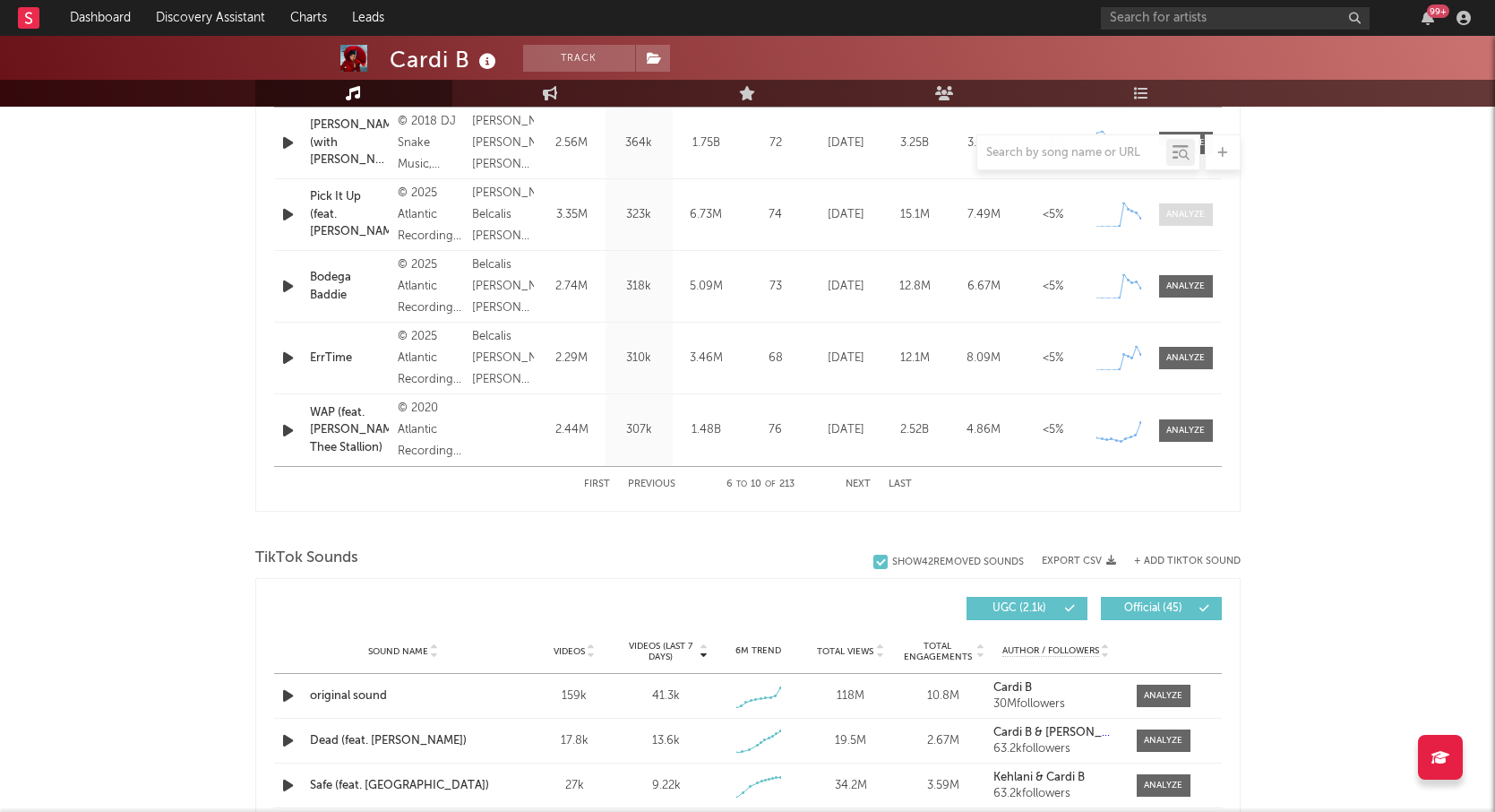
scroll to position [791, 0]
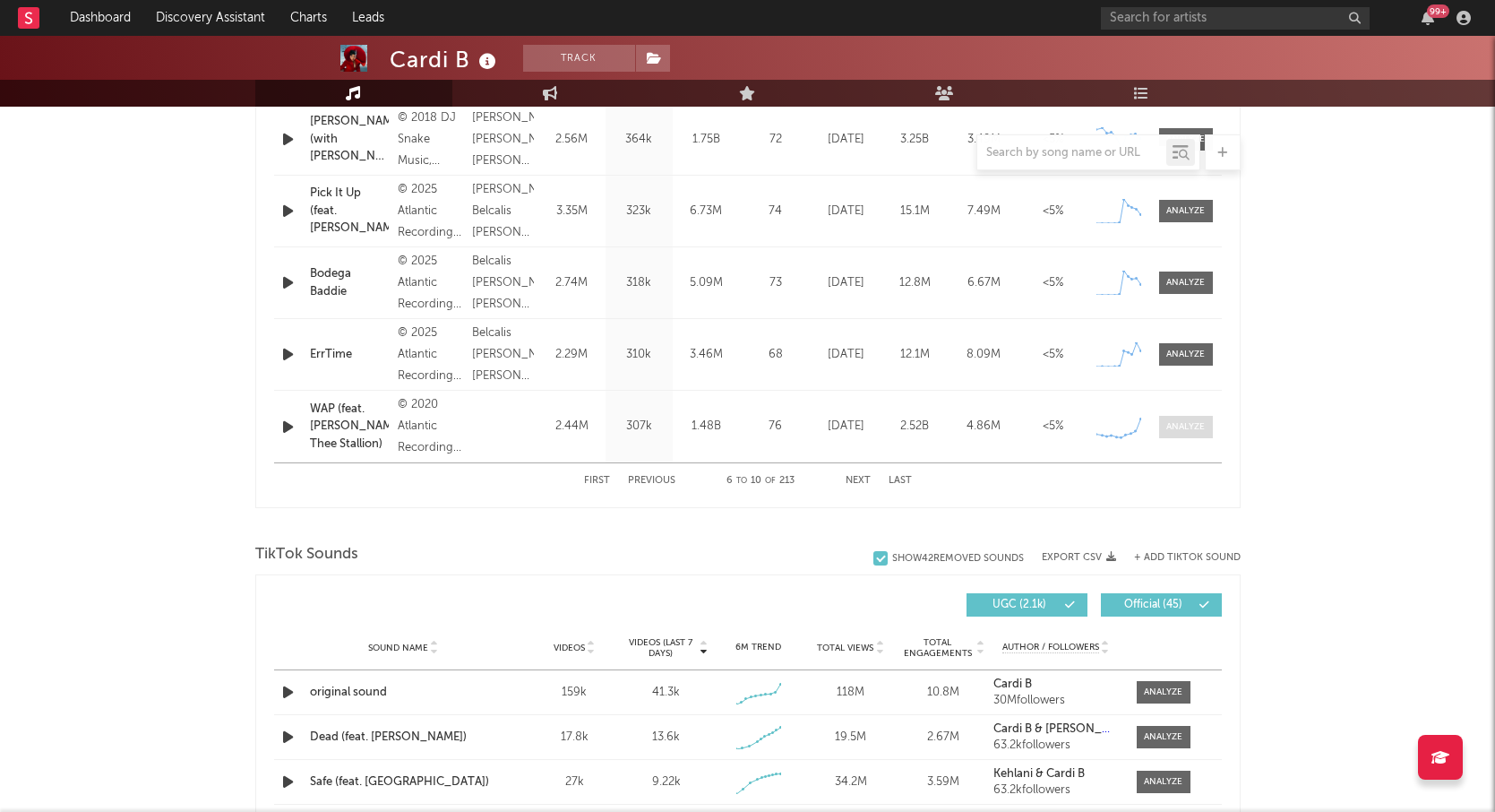
click at [1198, 426] on div at bounding box center [1185, 426] width 39 height 14
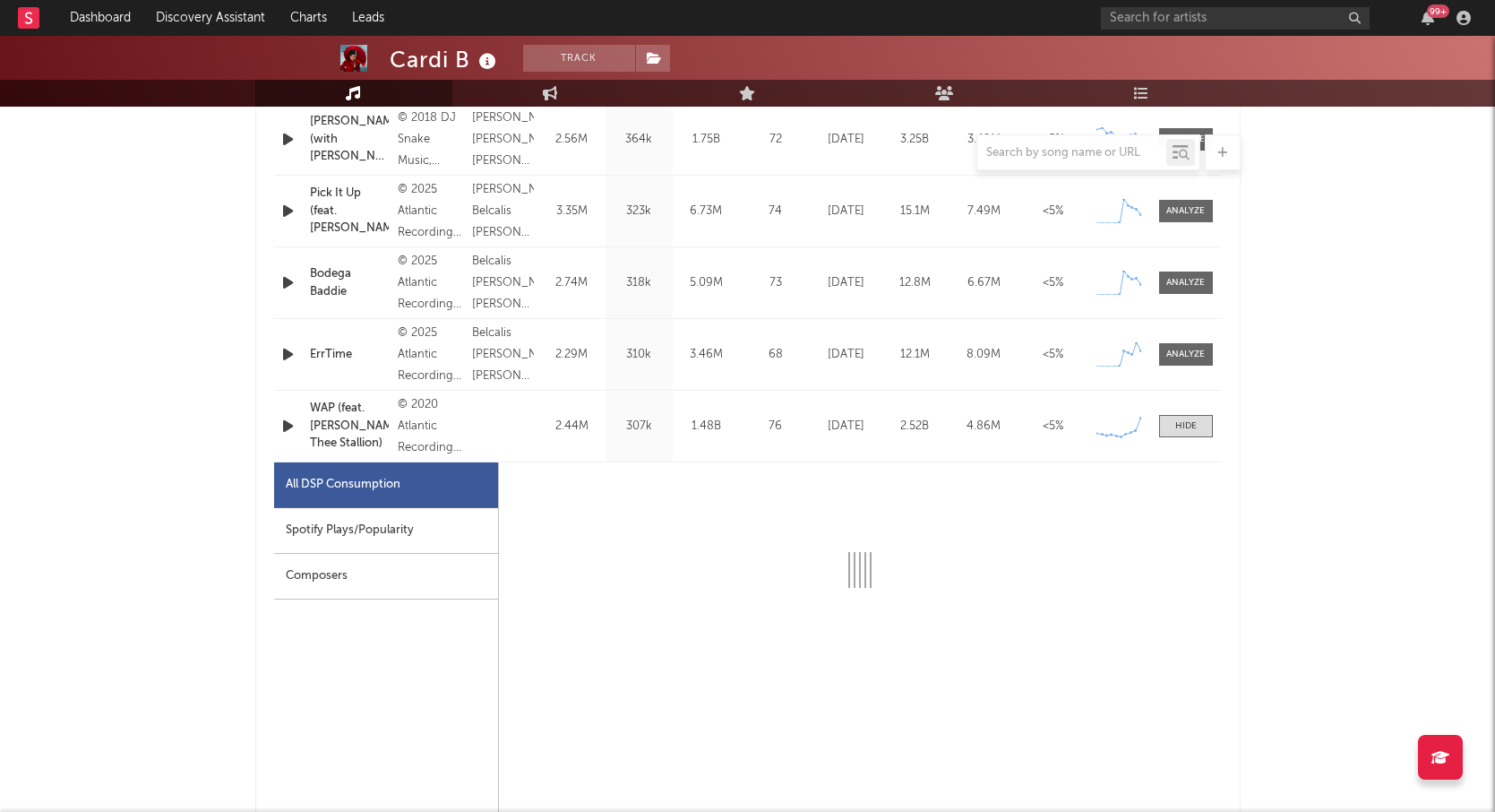
click at [429, 535] on div "Spotify Plays/Popularity" at bounding box center [387, 530] width 224 height 46
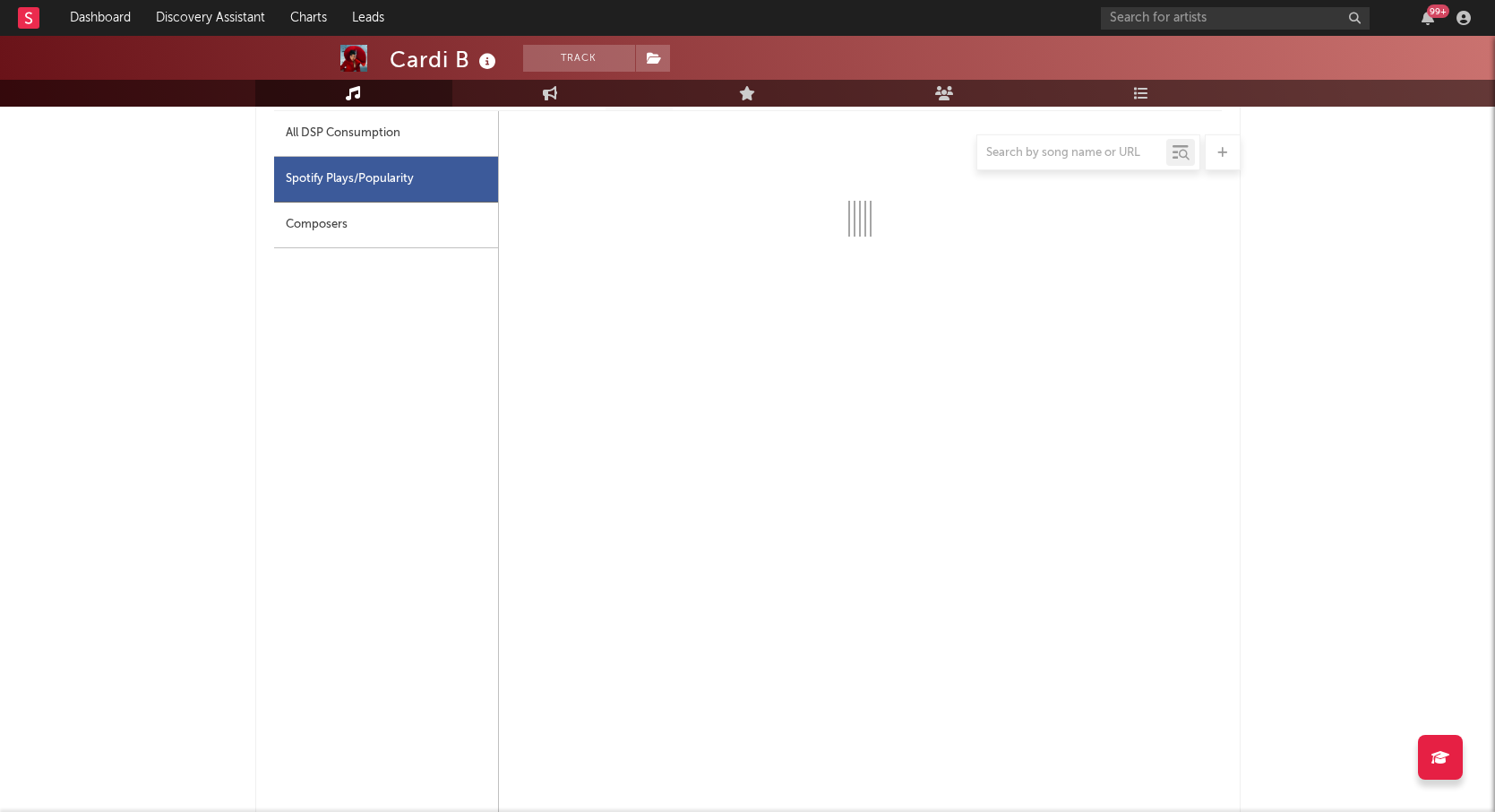
scroll to position [1143, 0]
select select "6m"
select select "1w"
